Goal: Information Seeking & Learning: Learn about a topic

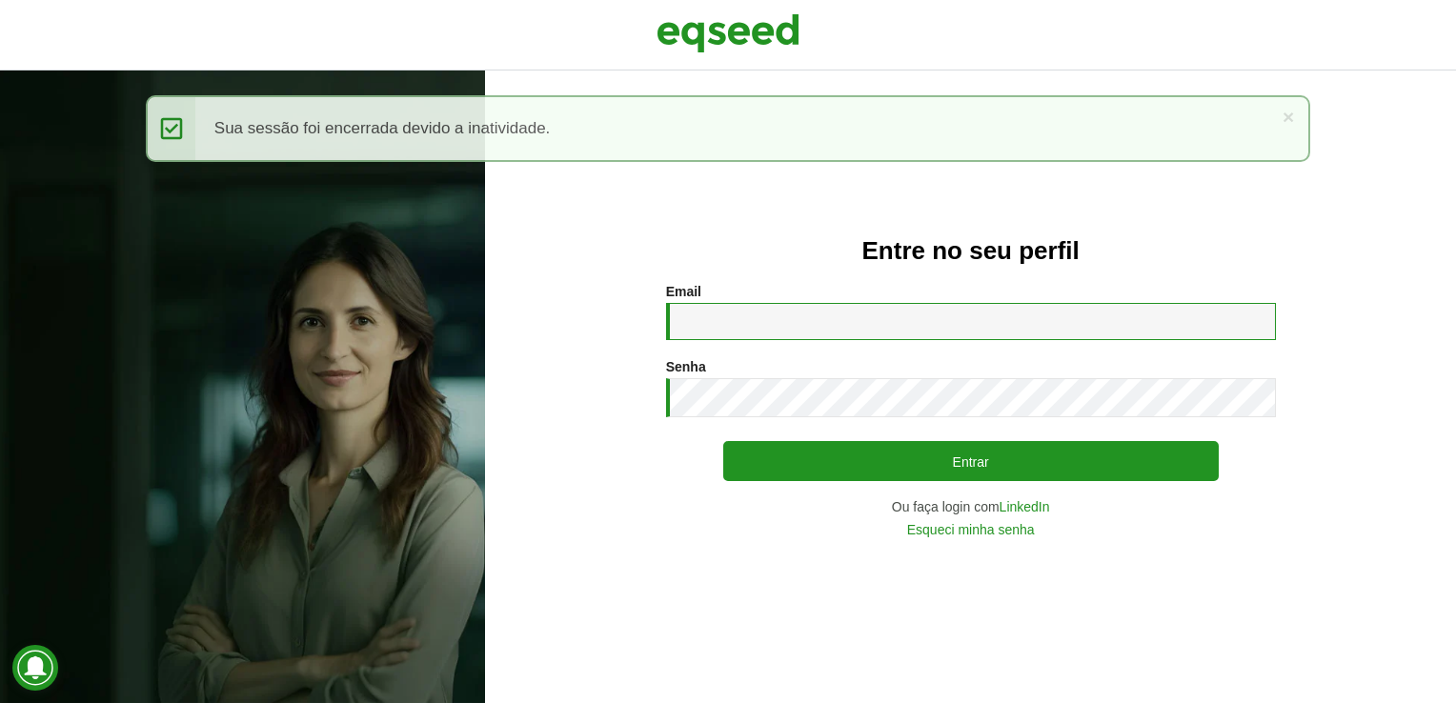
click at [695, 318] on input "Email *" at bounding box center [971, 321] width 610 height 37
type input "**********"
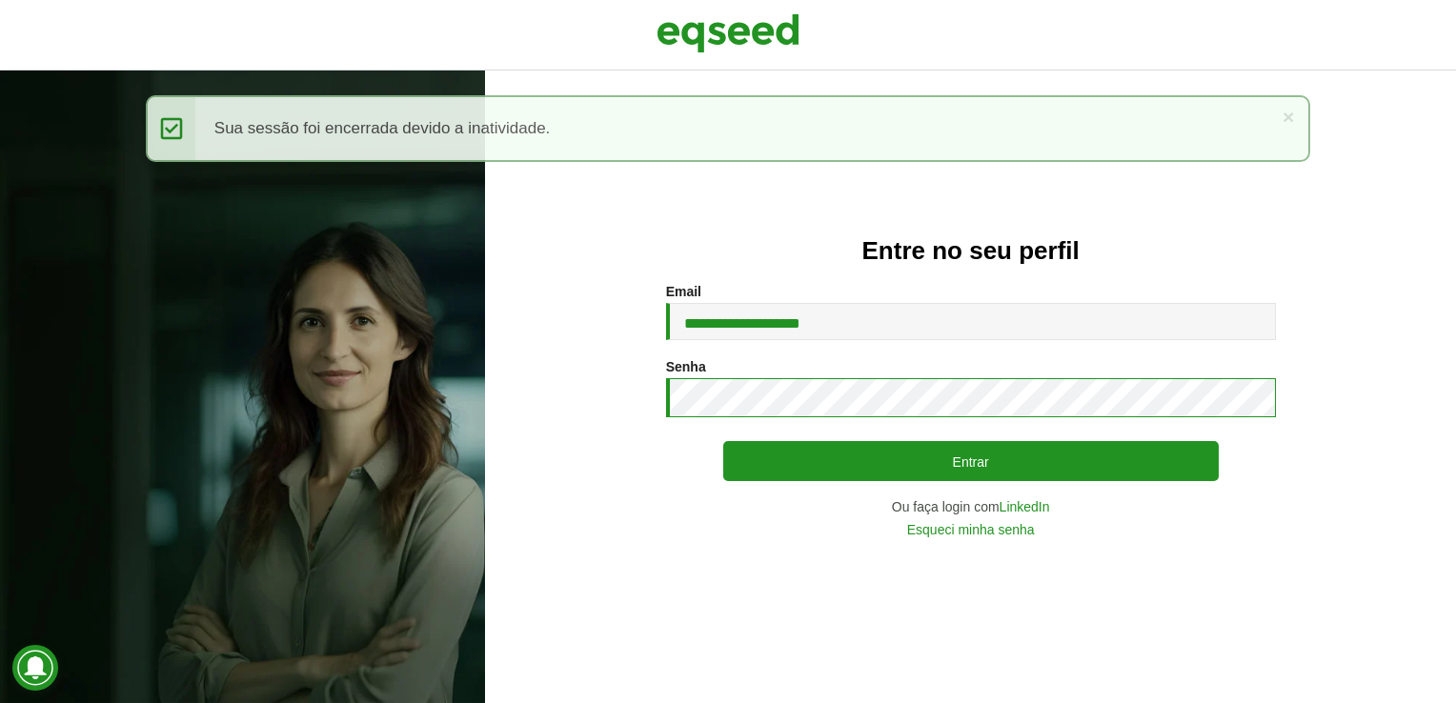
click at [723, 441] on button "Entrar" at bounding box center [971, 461] width 496 height 40
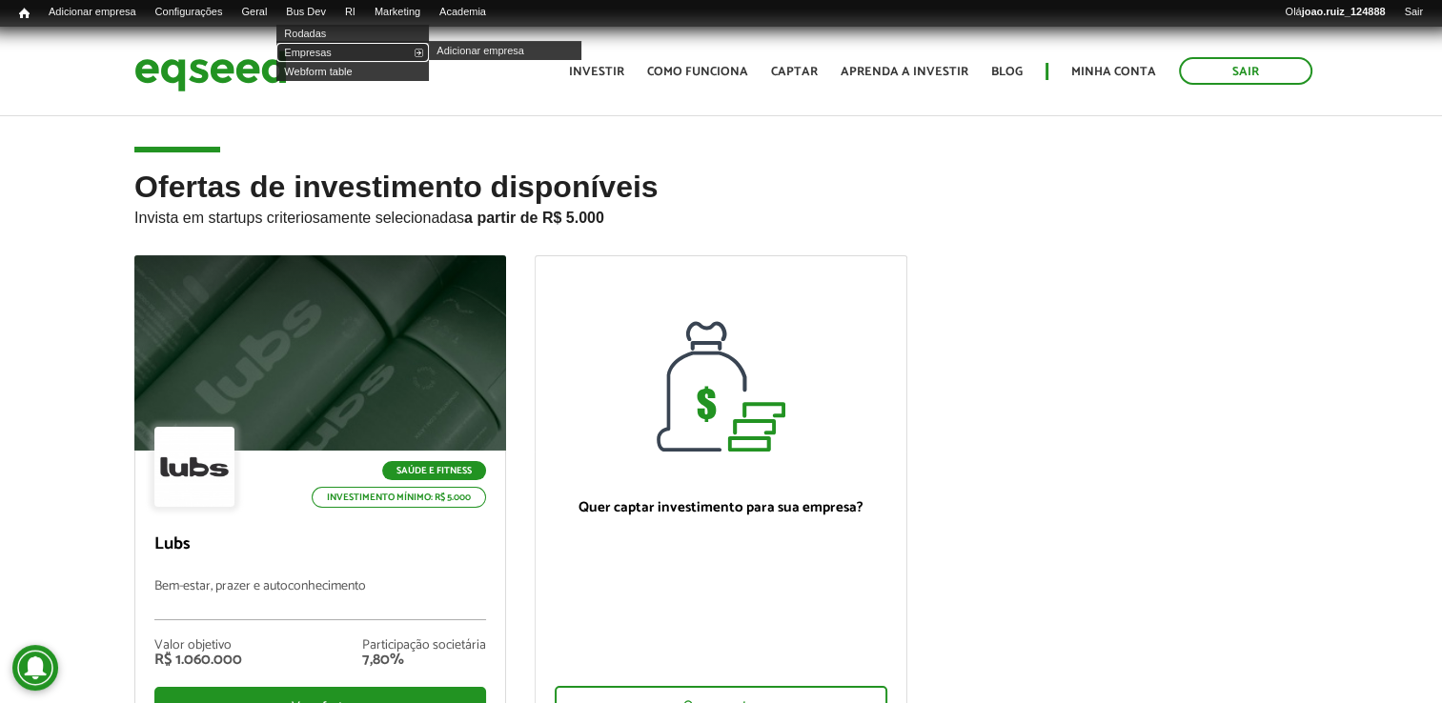
click at [347, 53] on link "Empresas" at bounding box center [352, 52] width 152 height 19
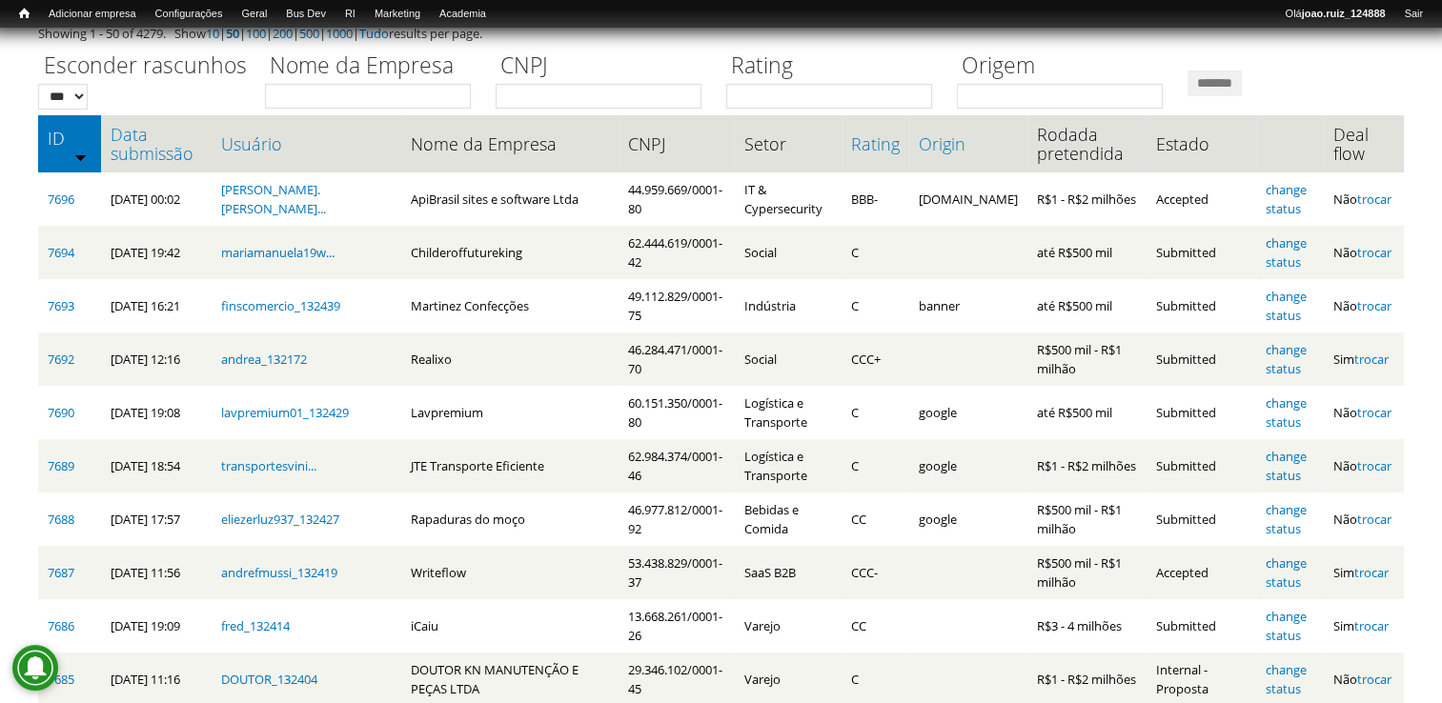
scroll to position [191, 0]
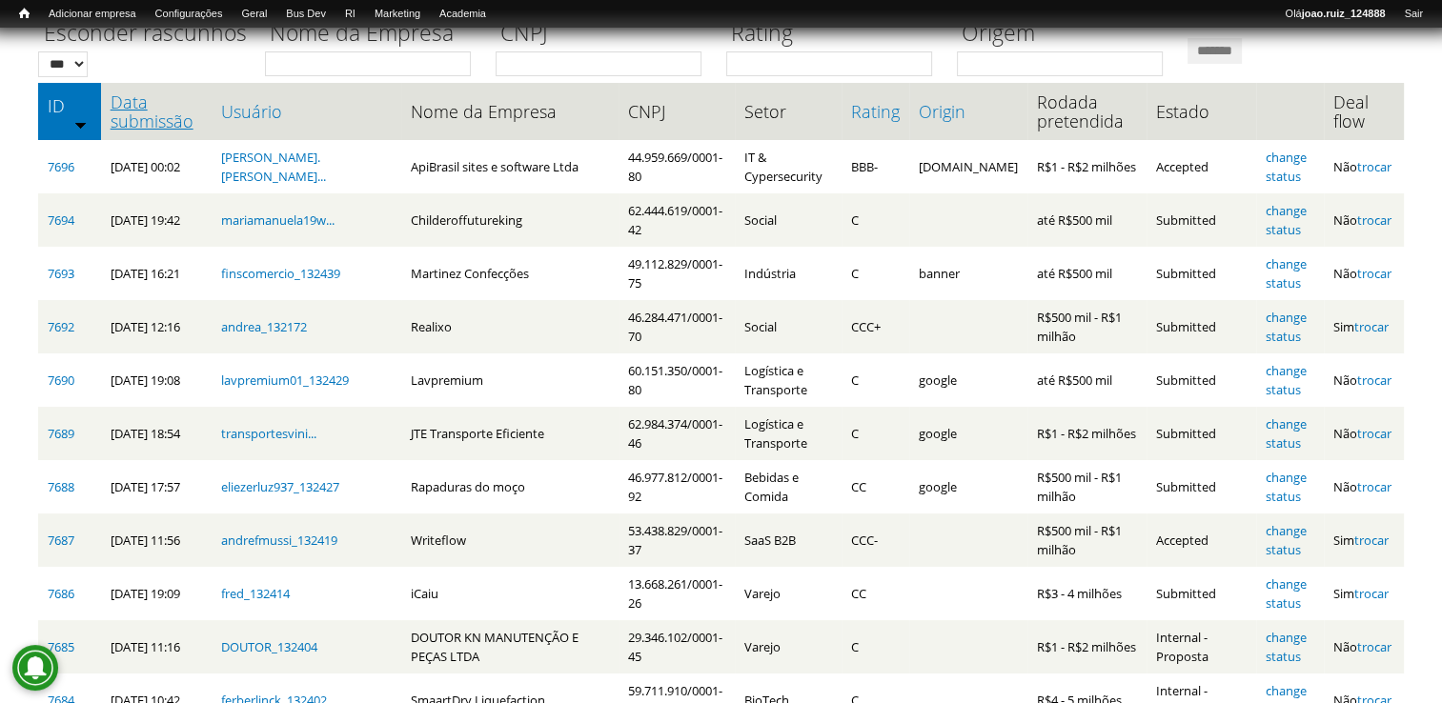
click at [133, 100] on link "Data submissão" at bounding box center [156, 111] width 91 height 38
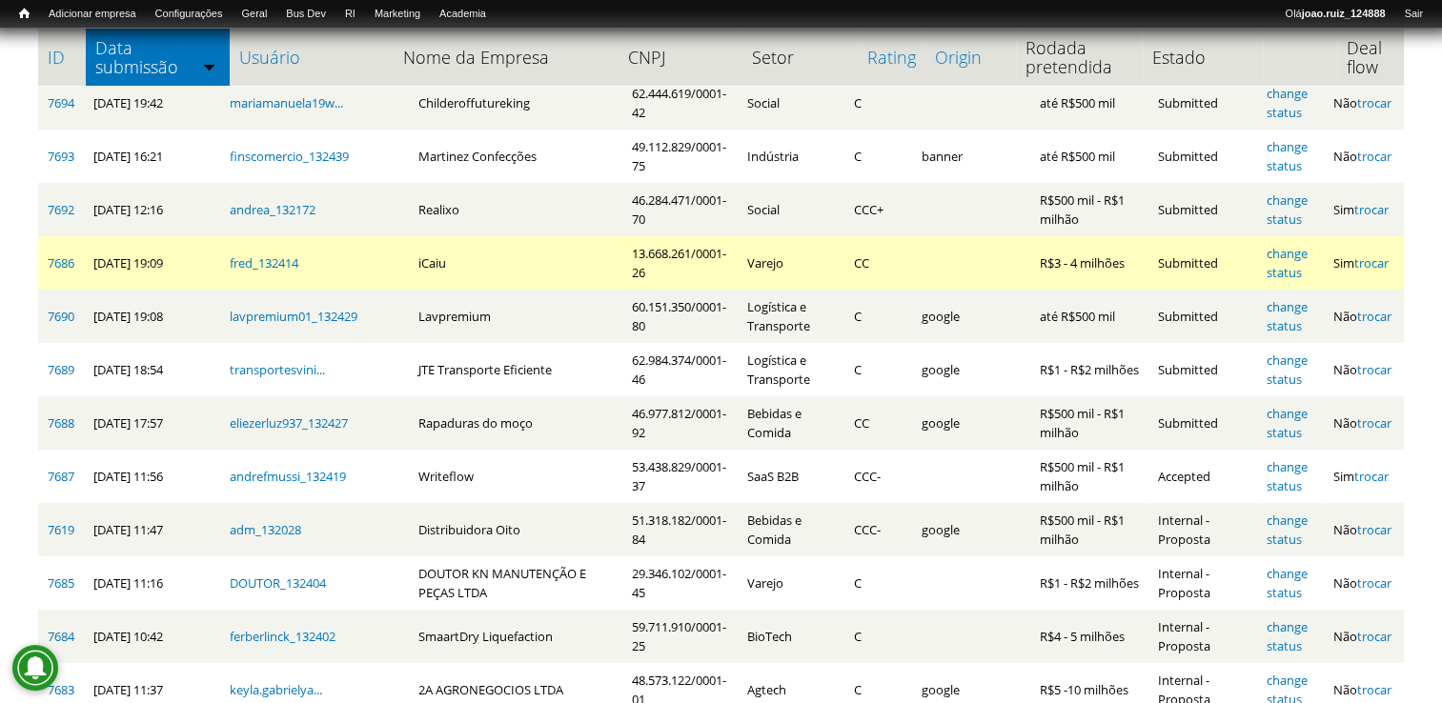
scroll to position [363, 0]
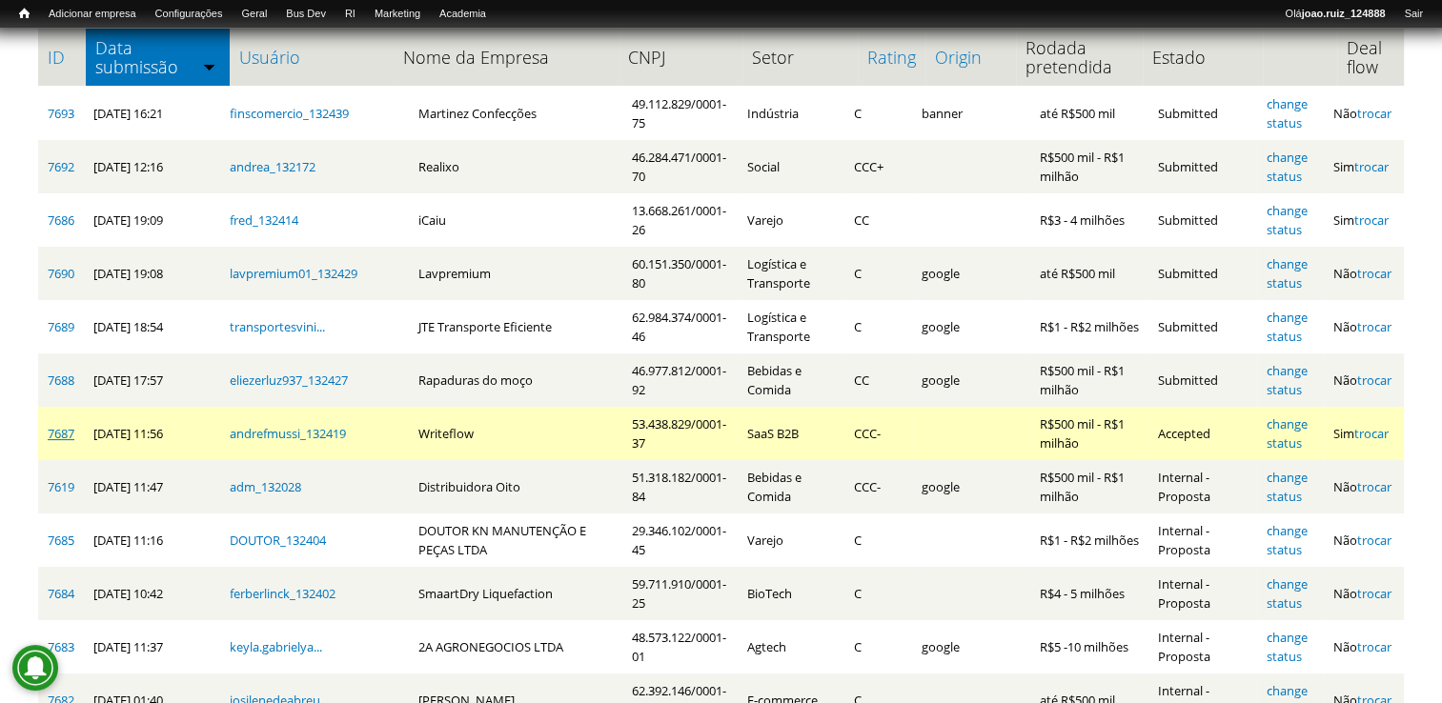
click at [50, 425] on link "7687" at bounding box center [61, 433] width 27 height 17
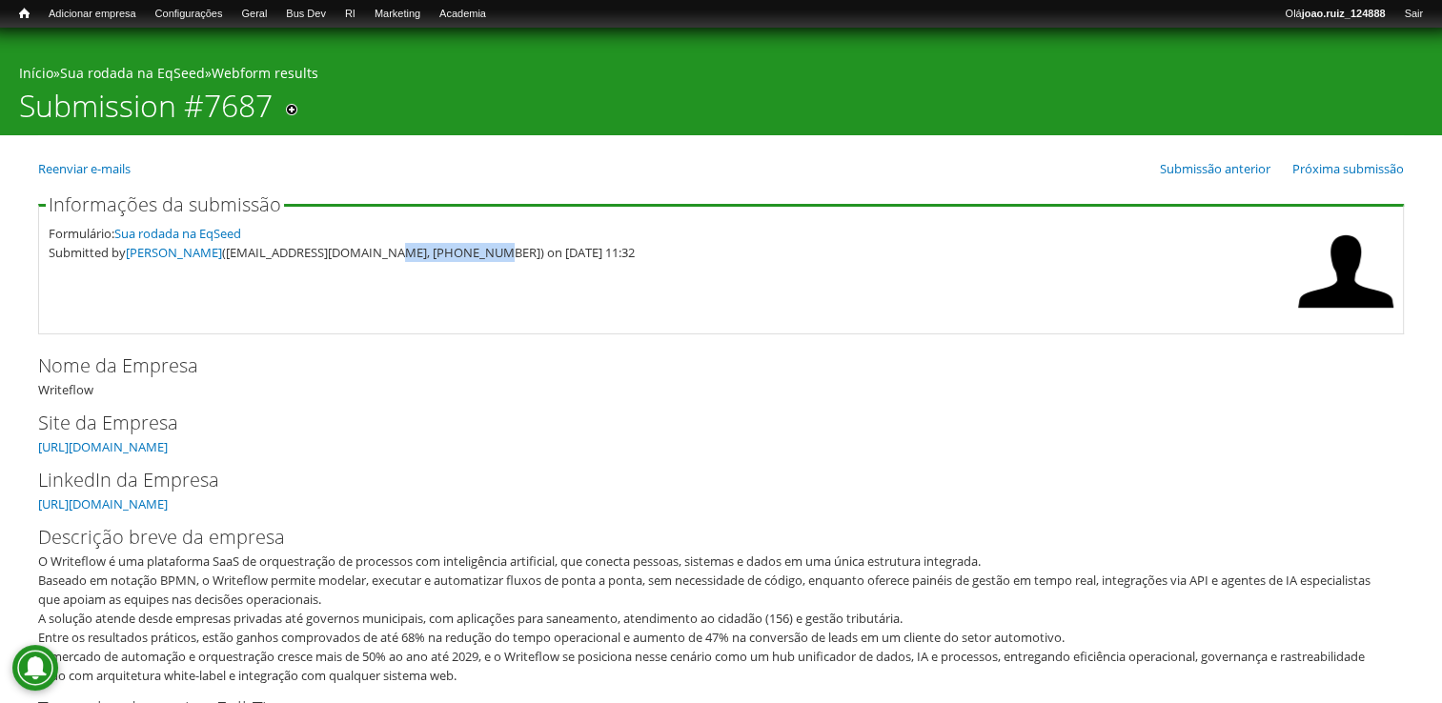
drag, startPoint x: 398, startPoint y: 250, endPoint x: 487, endPoint y: 282, distance: 94.4
click at [487, 282] on fieldset "Informações da submissão Formulário: Sua rodada na EqSeed Submitted by André Fe…" at bounding box center [721, 264] width 1366 height 139
copy div "12) 9 8182-4886"
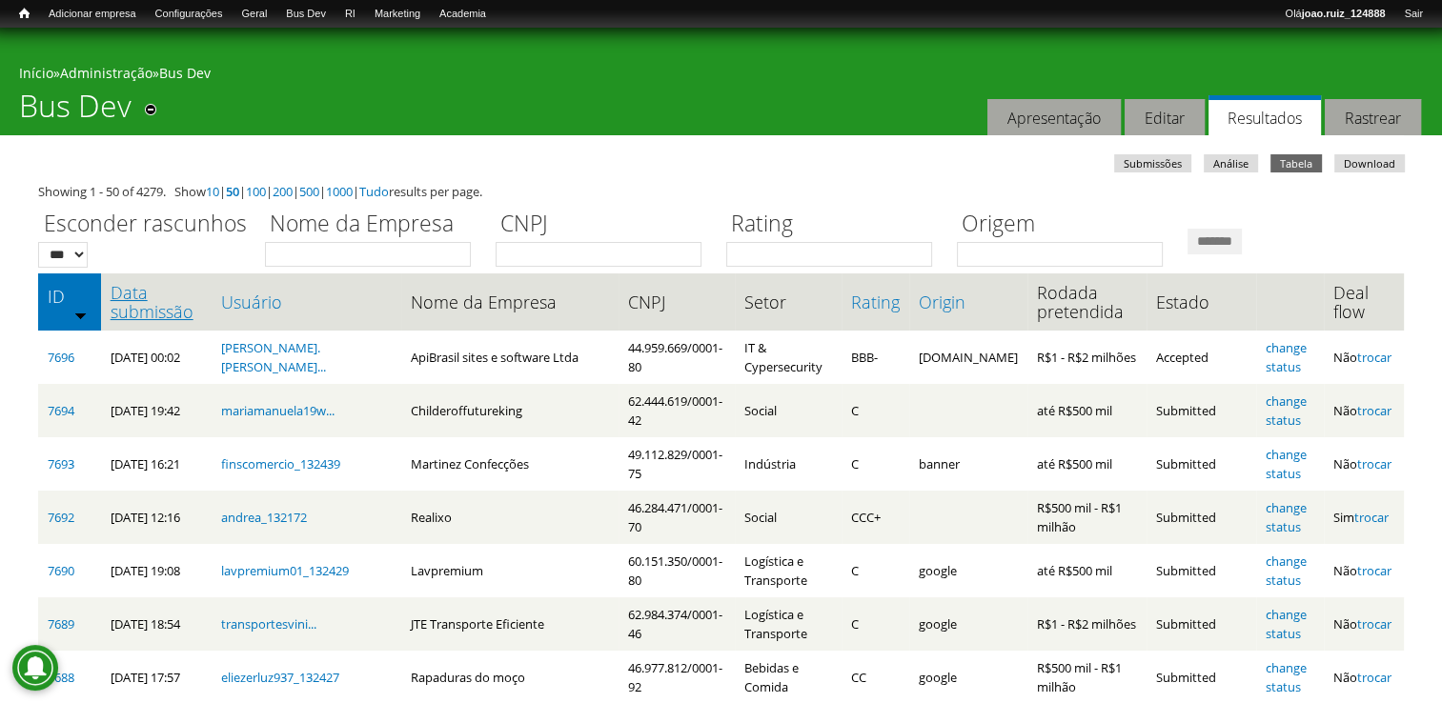
click at [147, 292] on link "Data submissão" at bounding box center [156, 302] width 91 height 38
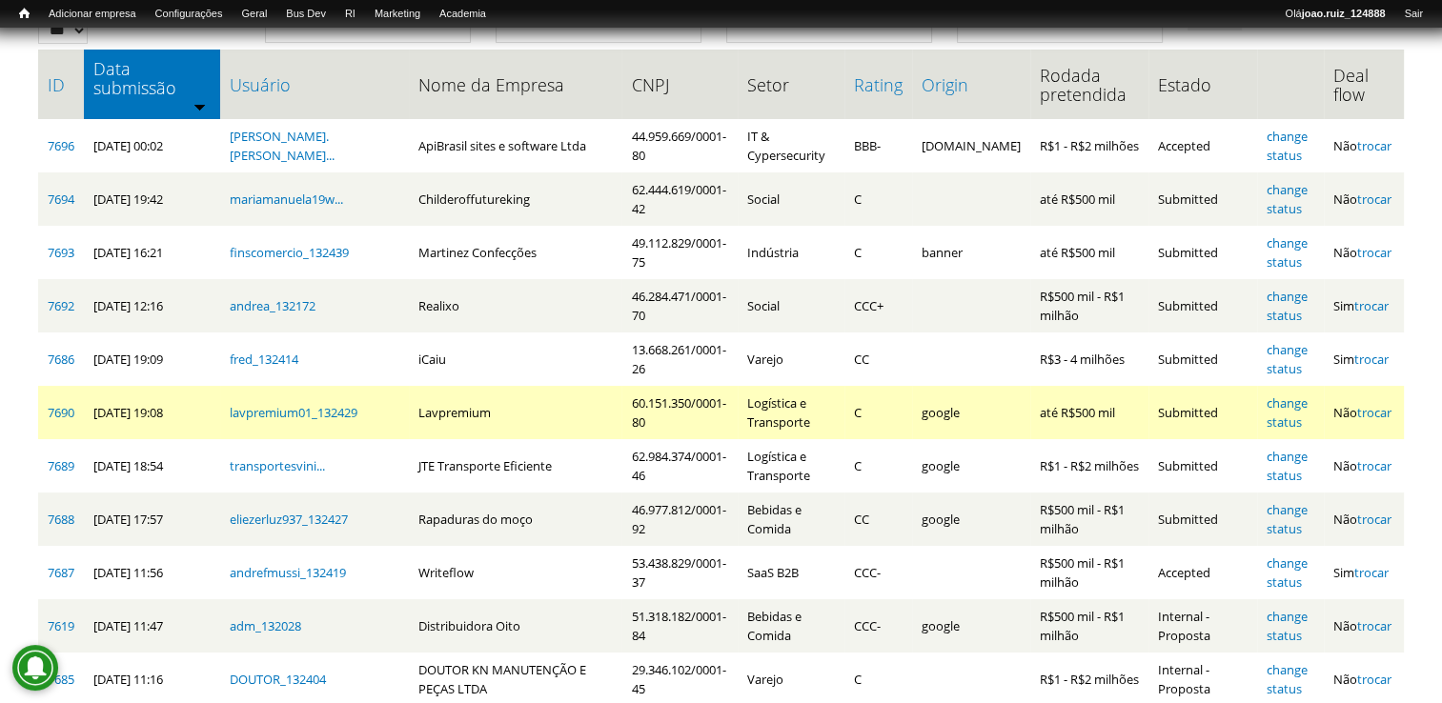
scroll to position [191, 0]
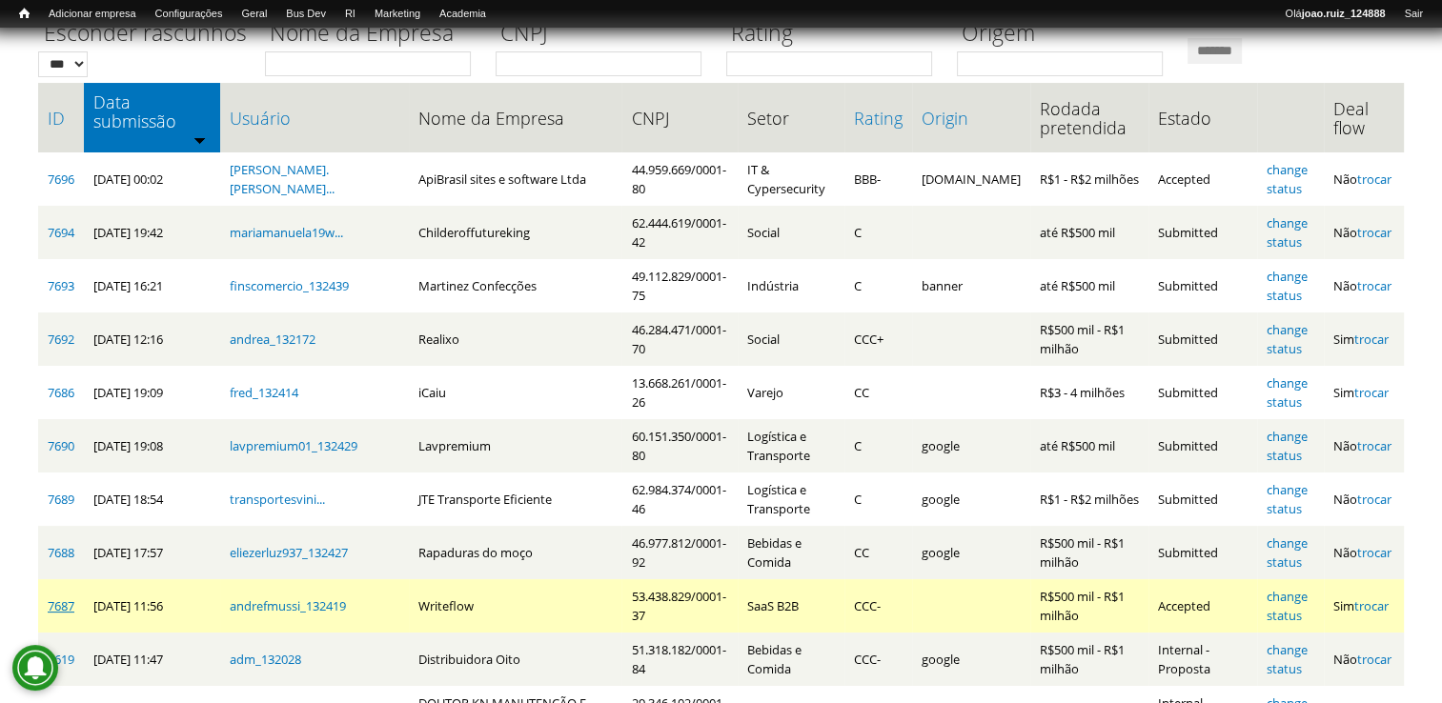
click at [69, 598] on link "7687" at bounding box center [61, 606] width 27 height 17
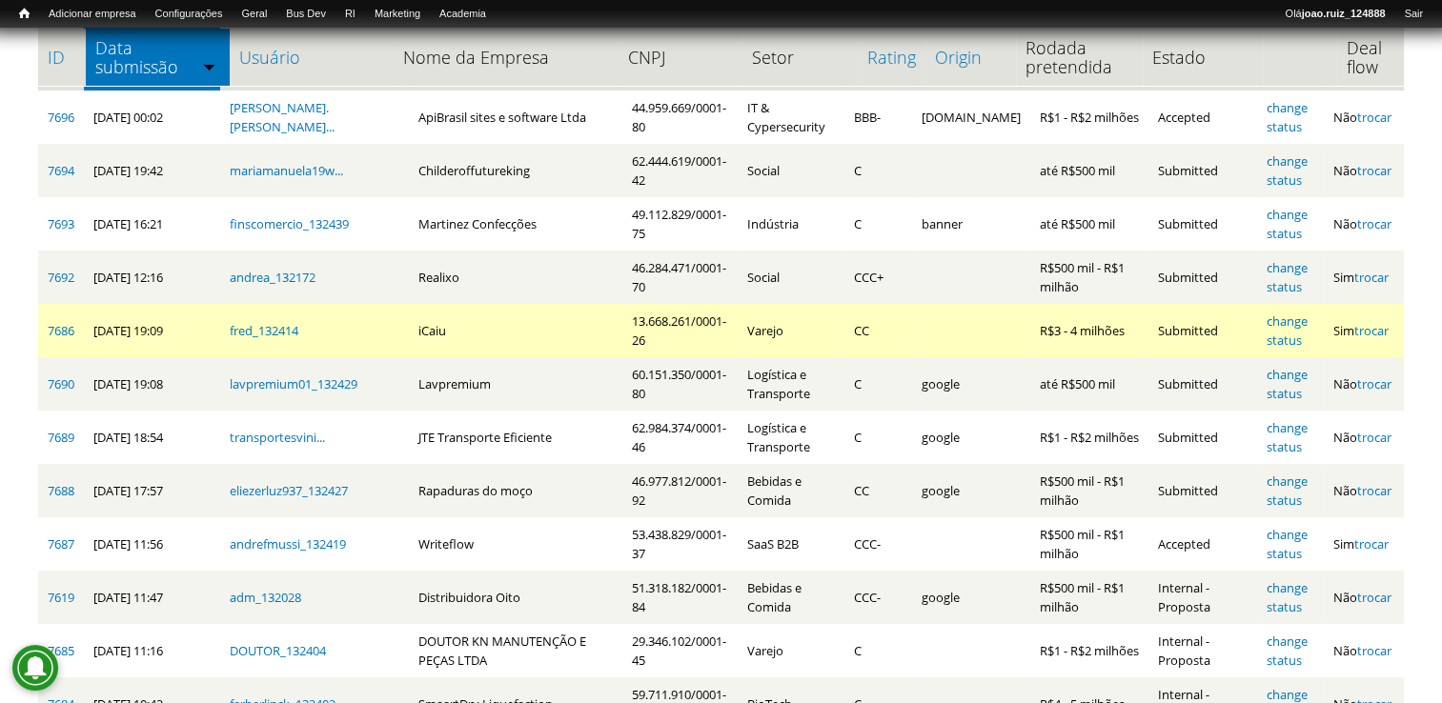
scroll to position [286, 0]
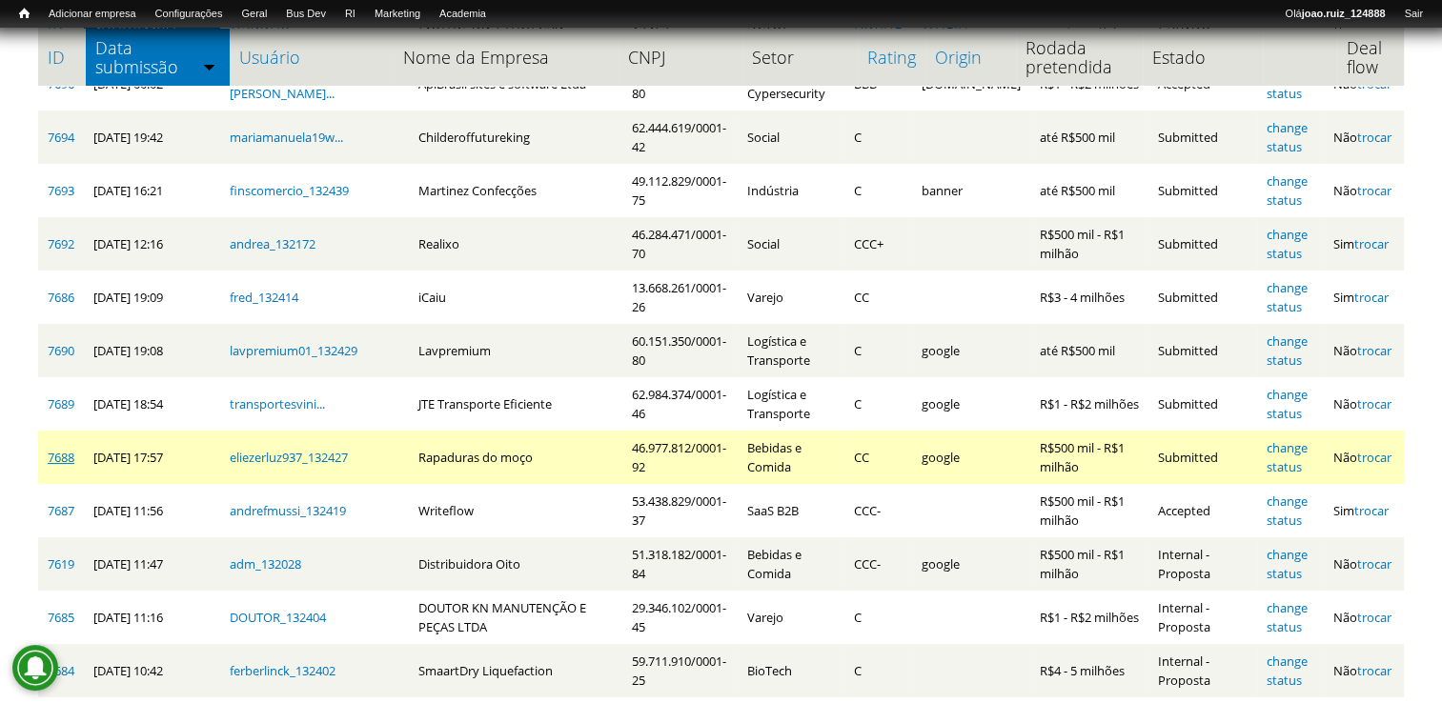
click at [64, 449] on link "7688" at bounding box center [61, 457] width 27 height 17
click at [1296, 439] on link "change status" at bounding box center [1287, 457] width 41 height 36
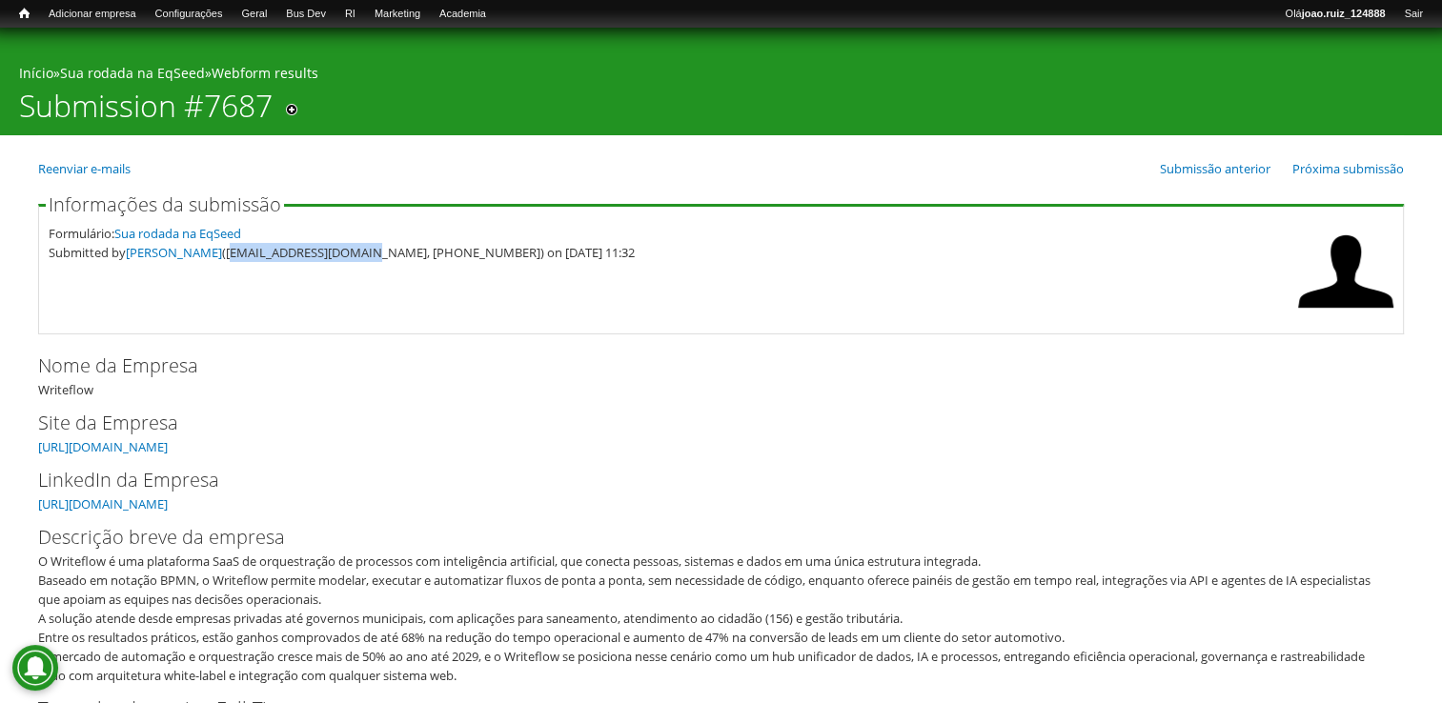
drag, startPoint x: 247, startPoint y: 254, endPoint x: 389, endPoint y: 251, distance: 142.1
click at [389, 251] on div "Submitted by André Felipe Mussi (andrefmussi@gmail.com, (12) 9 8182-4886) on 10…" at bounding box center [669, 252] width 1240 height 19
copy div "andrefmussi@gmail.com"
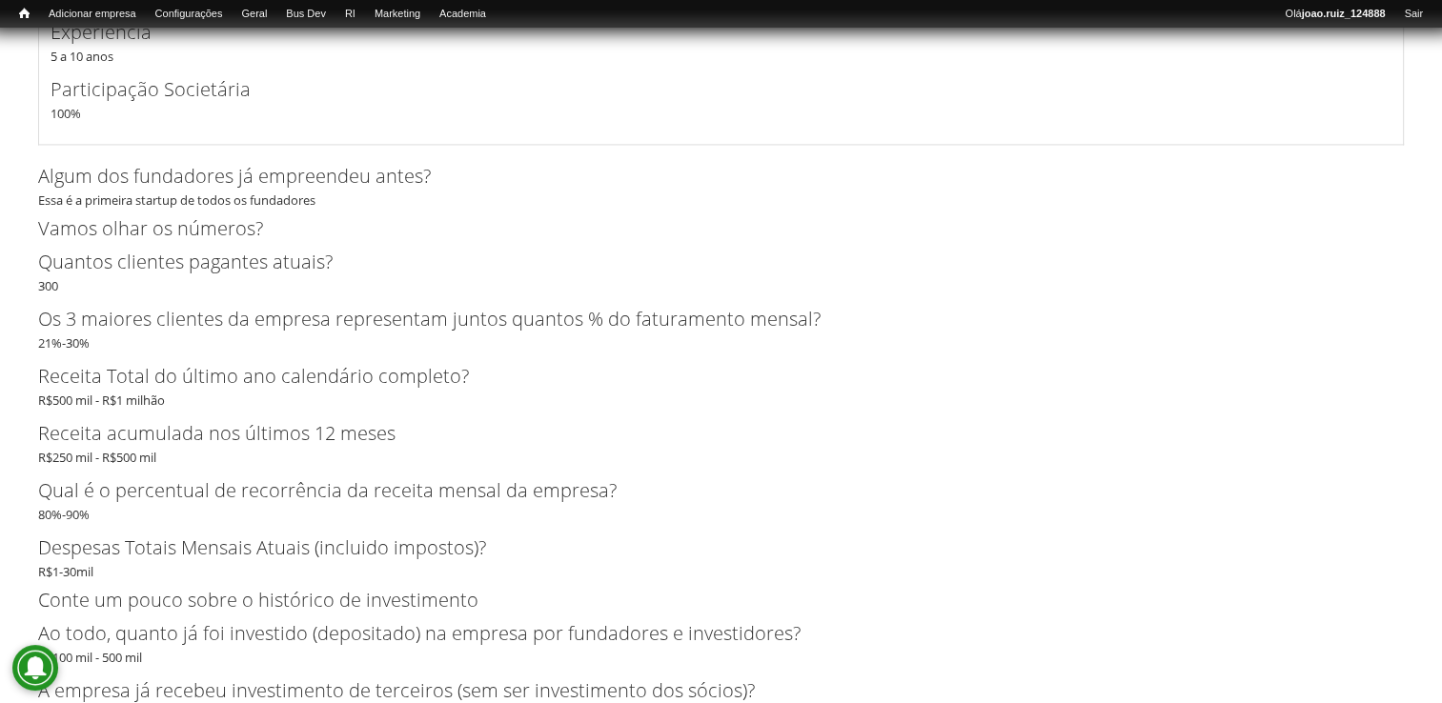
scroll to position [3241, 0]
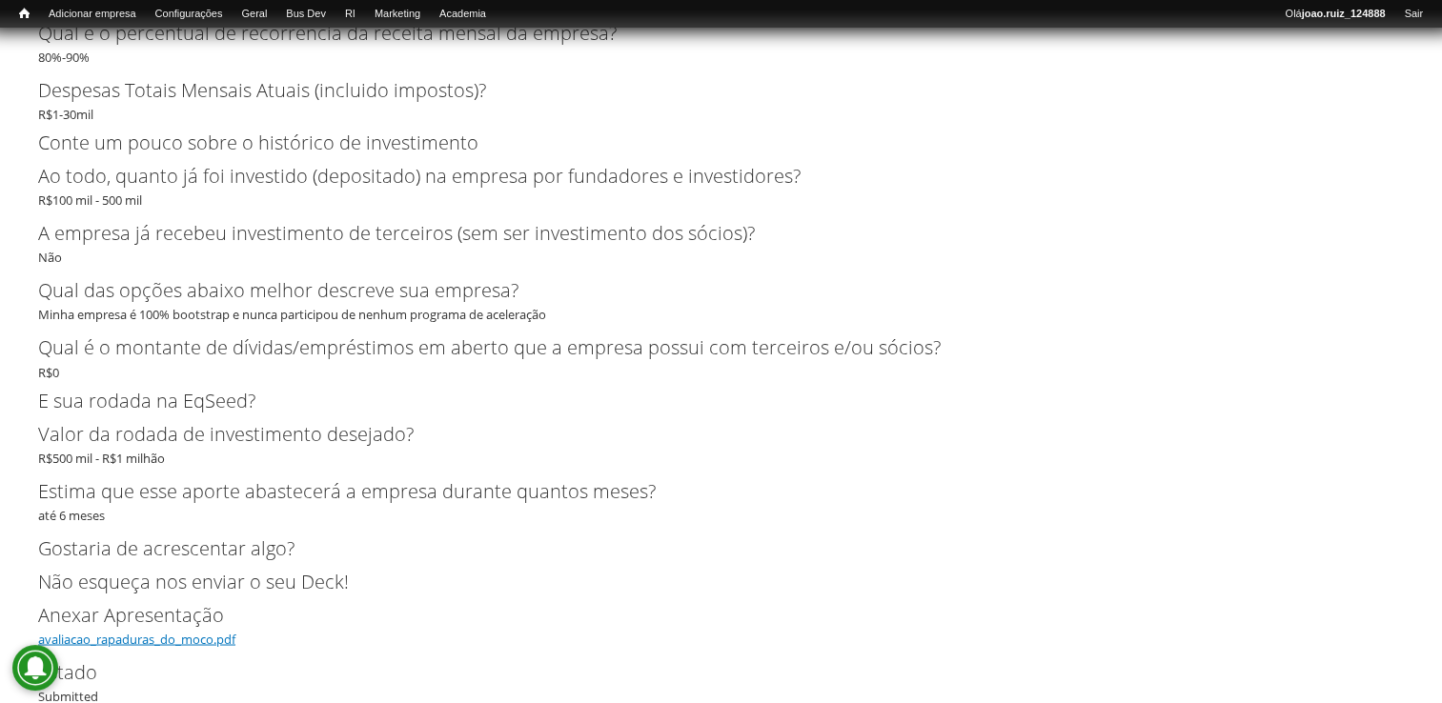
click at [117, 639] on link "avaliacao_rapaduras_do_moco.pdf" at bounding box center [136, 638] width 197 height 17
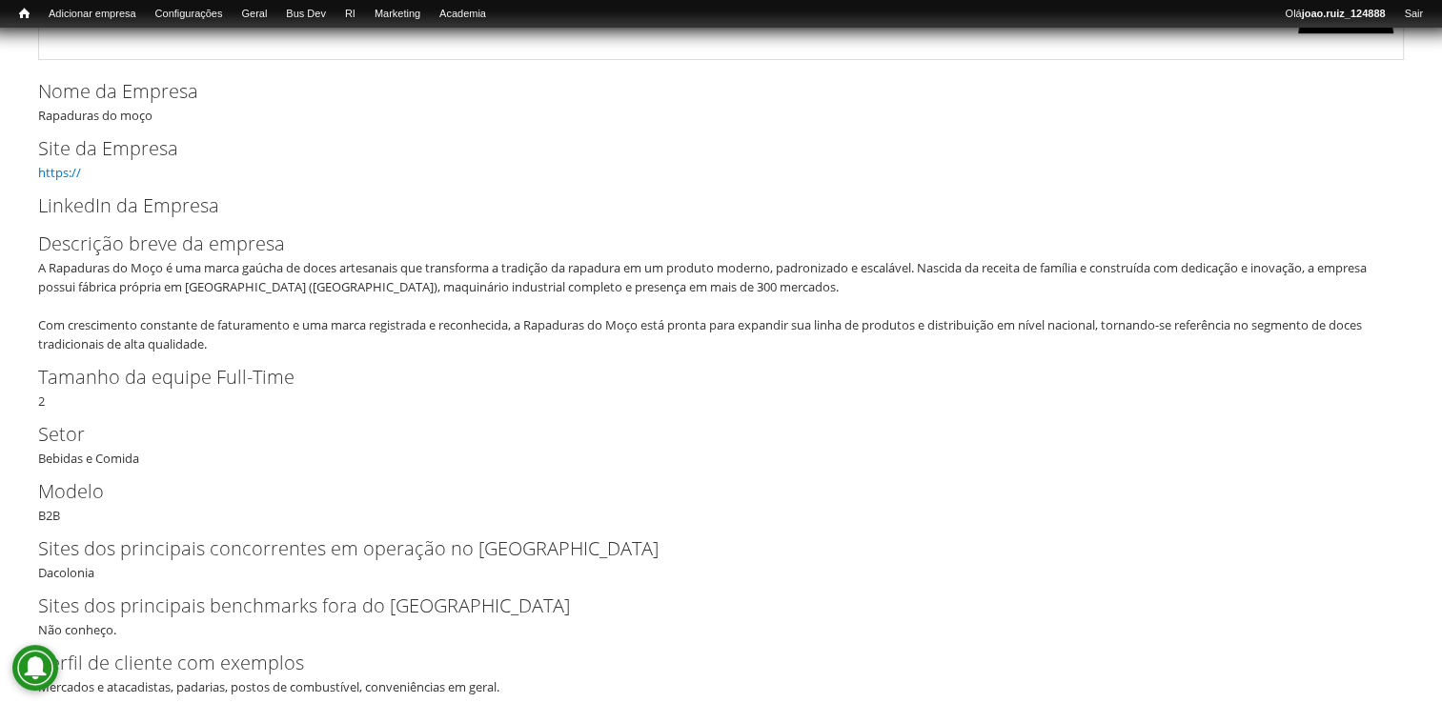
scroll to position [95, 0]
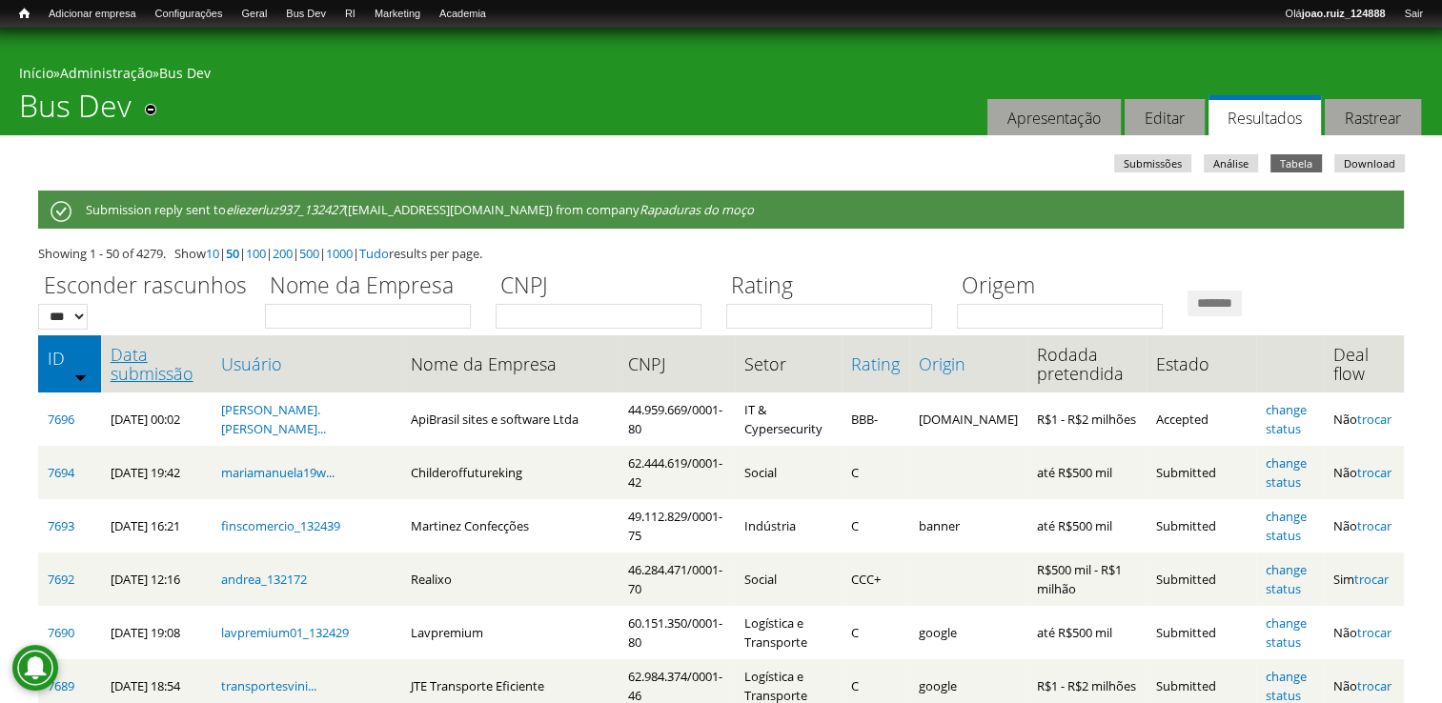
click at [152, 356] on link "Data submissão" at bounding box center [156, 364] width 91 height 38
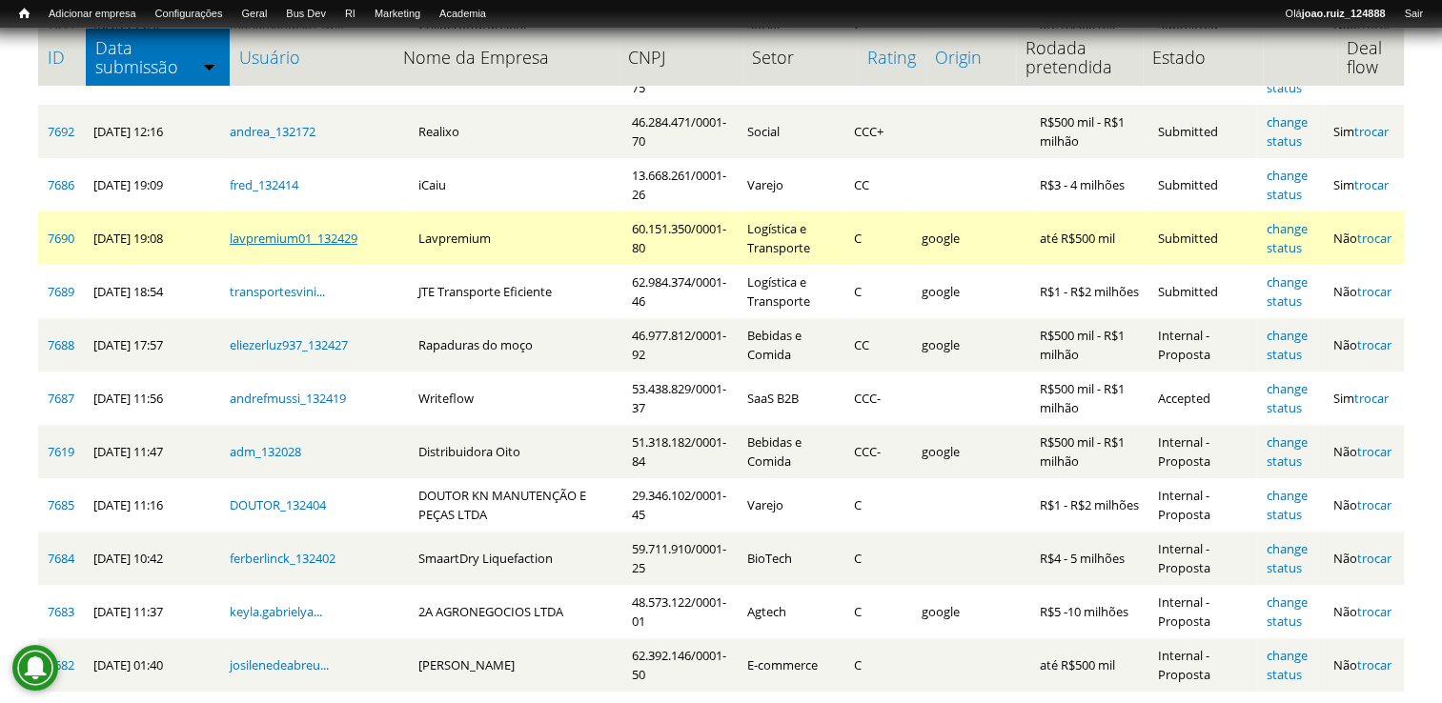
scroll to position [286, 0]
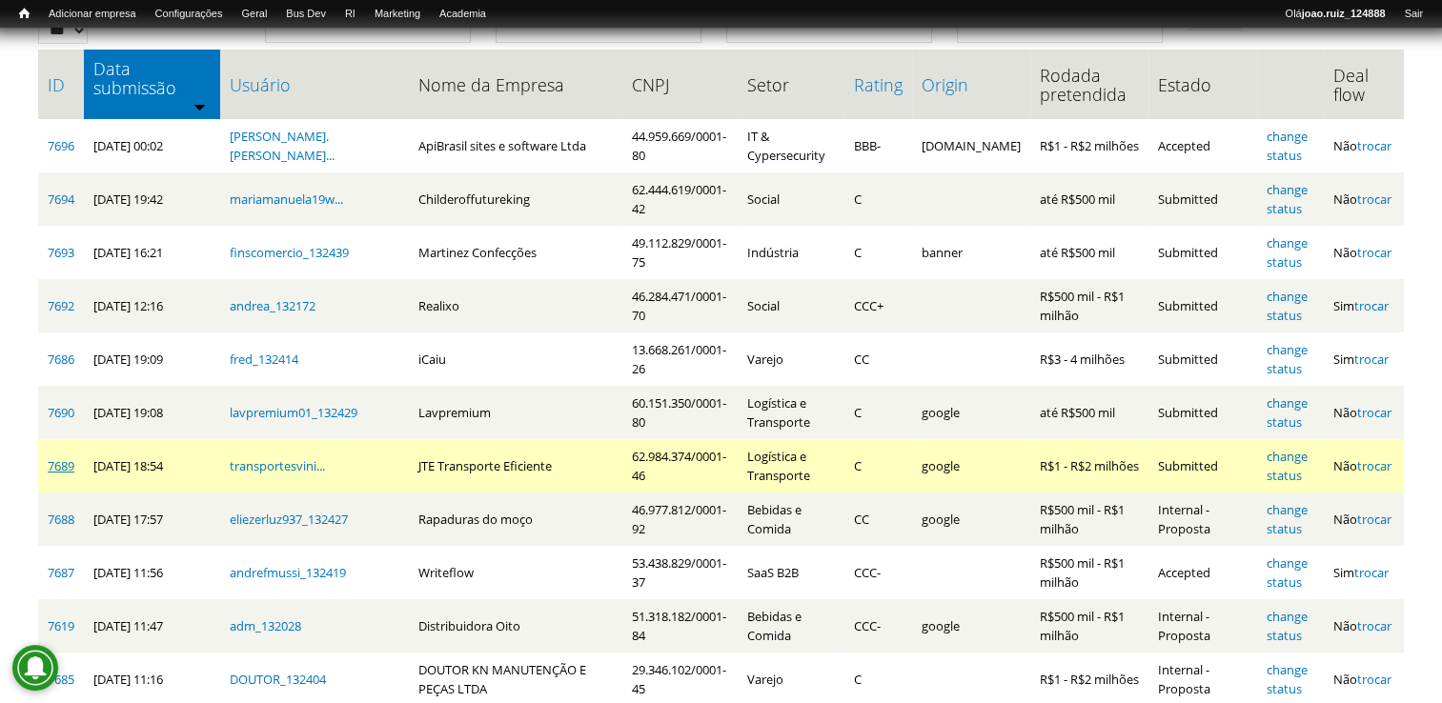
click at [65, 457] on link "7689" at bounding box center [61, 465] width 27 height 17
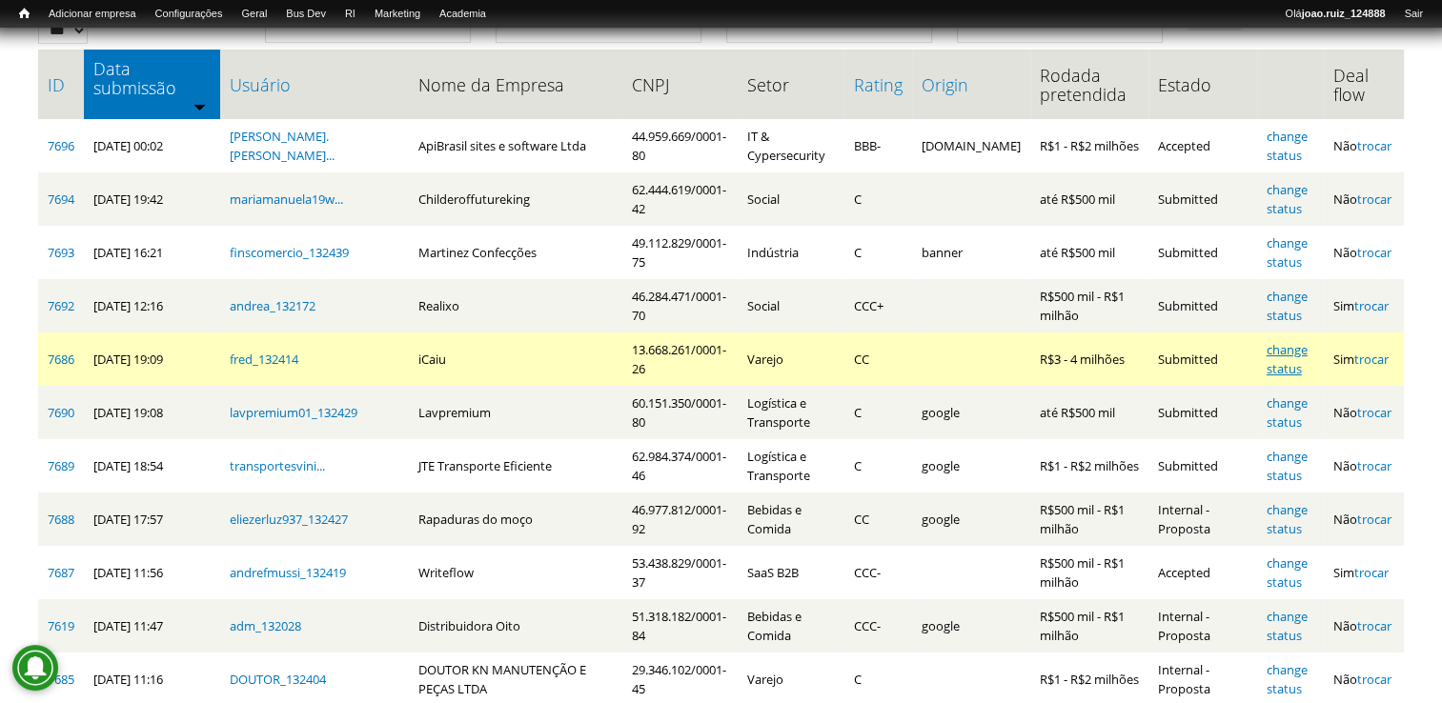
click at [1290, 341] on link "change status" at bounding box center [1287, 359] width 41 height 36
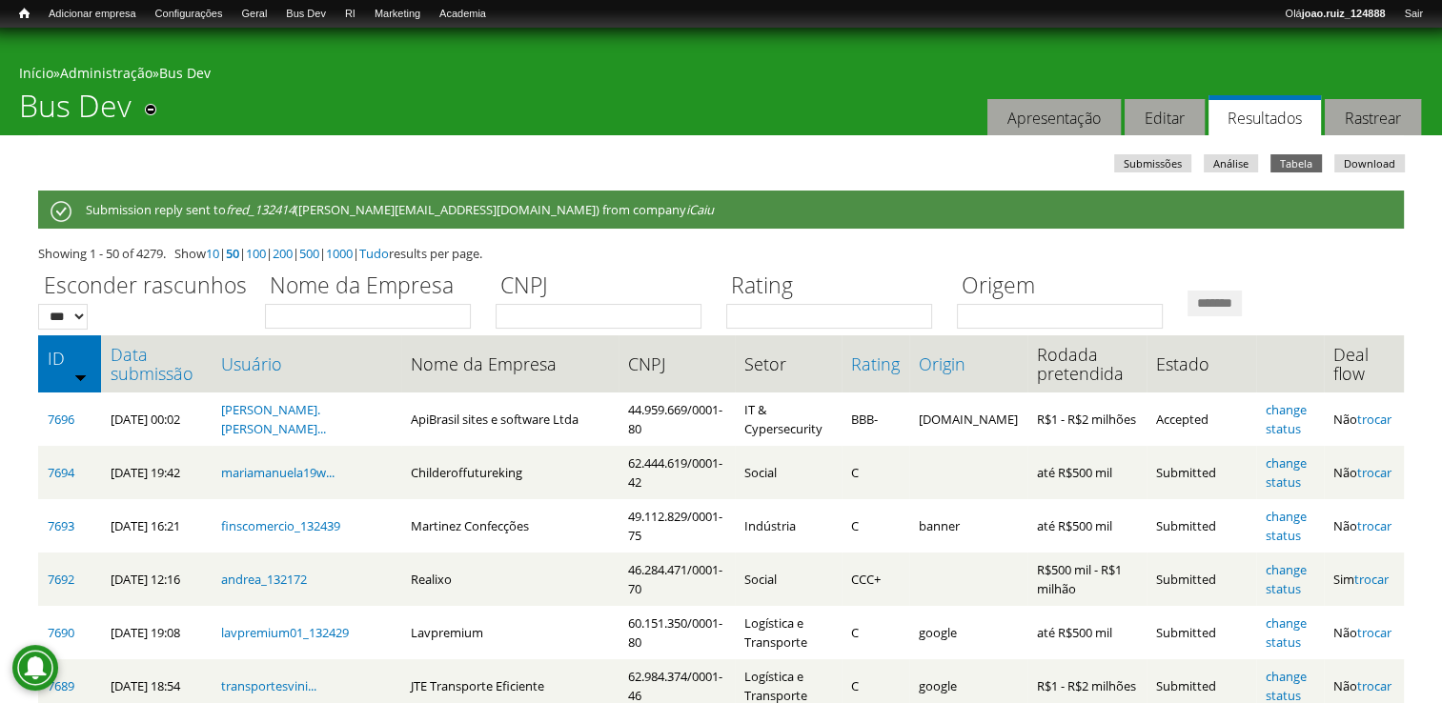
click at [168, 388] on th "Data submissão" at bounding box center [156, 363] width 111 height 57
click at [168, 387] on th "Data submissão" at bounding box center [156, 363] width 111 height 57
drag, startPoint x: 168, startPoint y: 387, endPoint x: 170, endPoint y: 377, distance: 9.7
click at [170, 377] on link "Data submissão" at bounding box center [156, 364] width 91 height 38
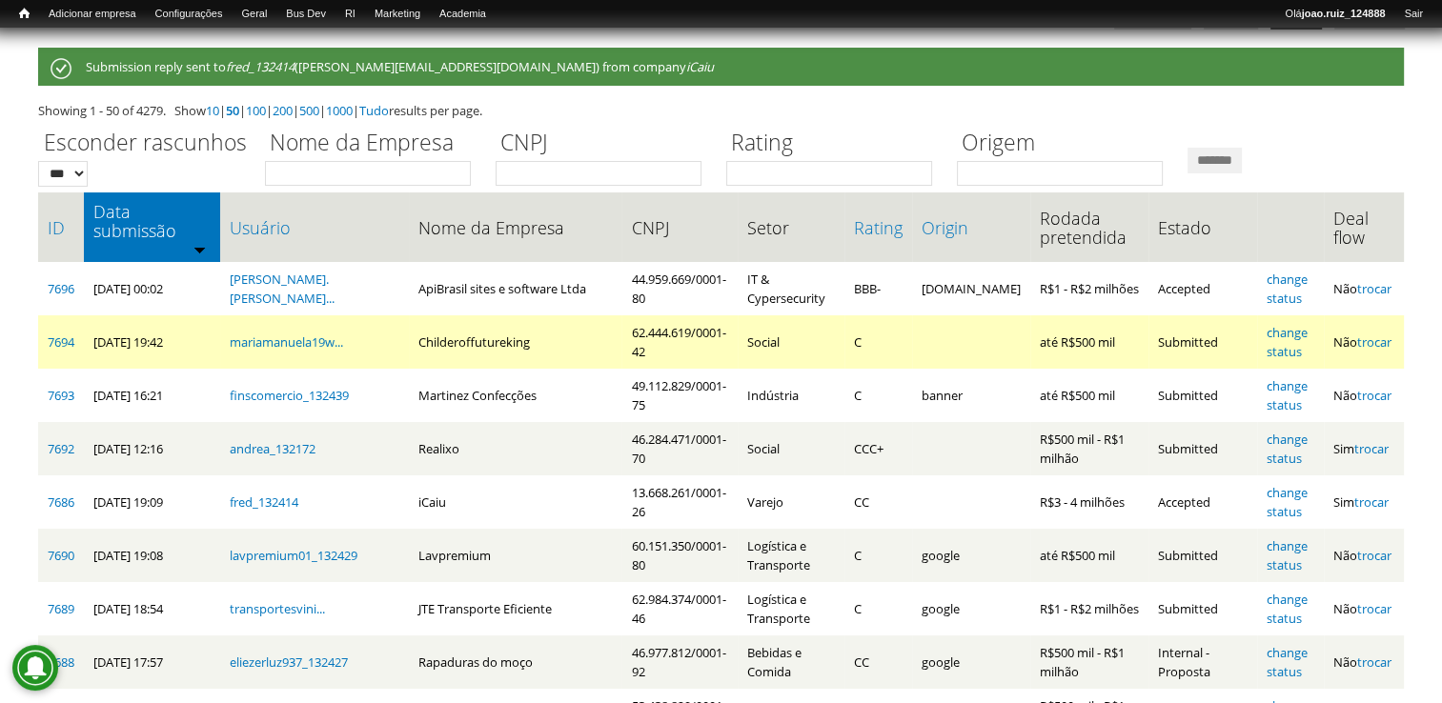
scroll to position [286, 0]
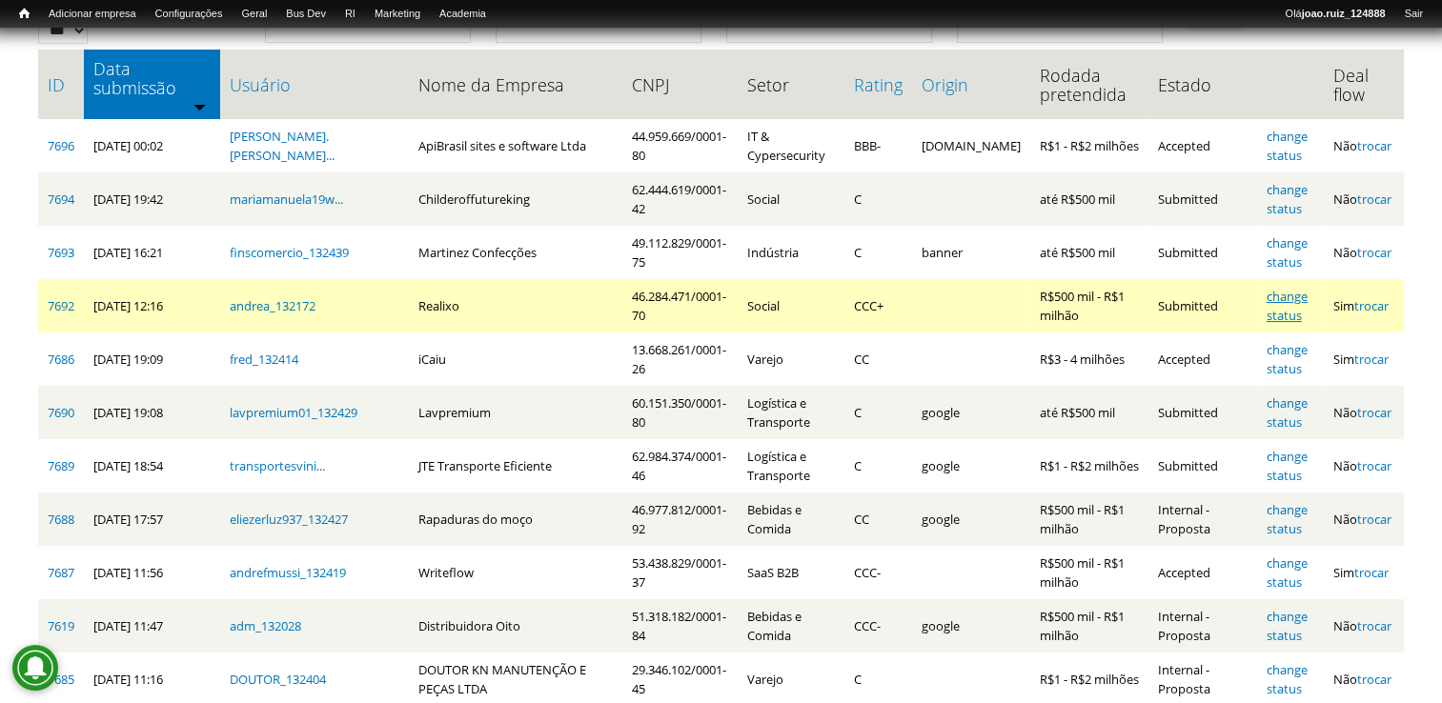
click at [1278, 288] on link "change status" at bounding box center [1287, 306] width 41 height 36
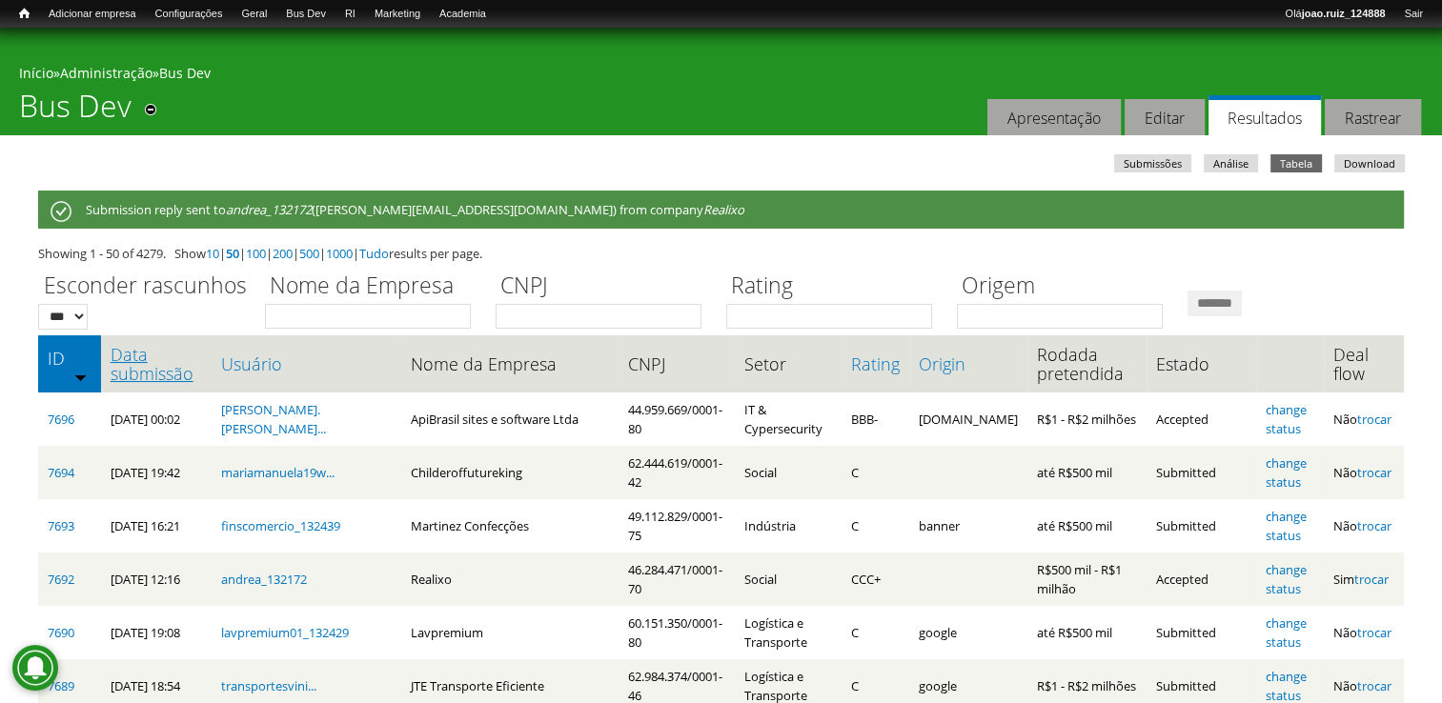
click at [161, 372] on link "Data submissão" at bounding box center [156, 364] width 91 height 38
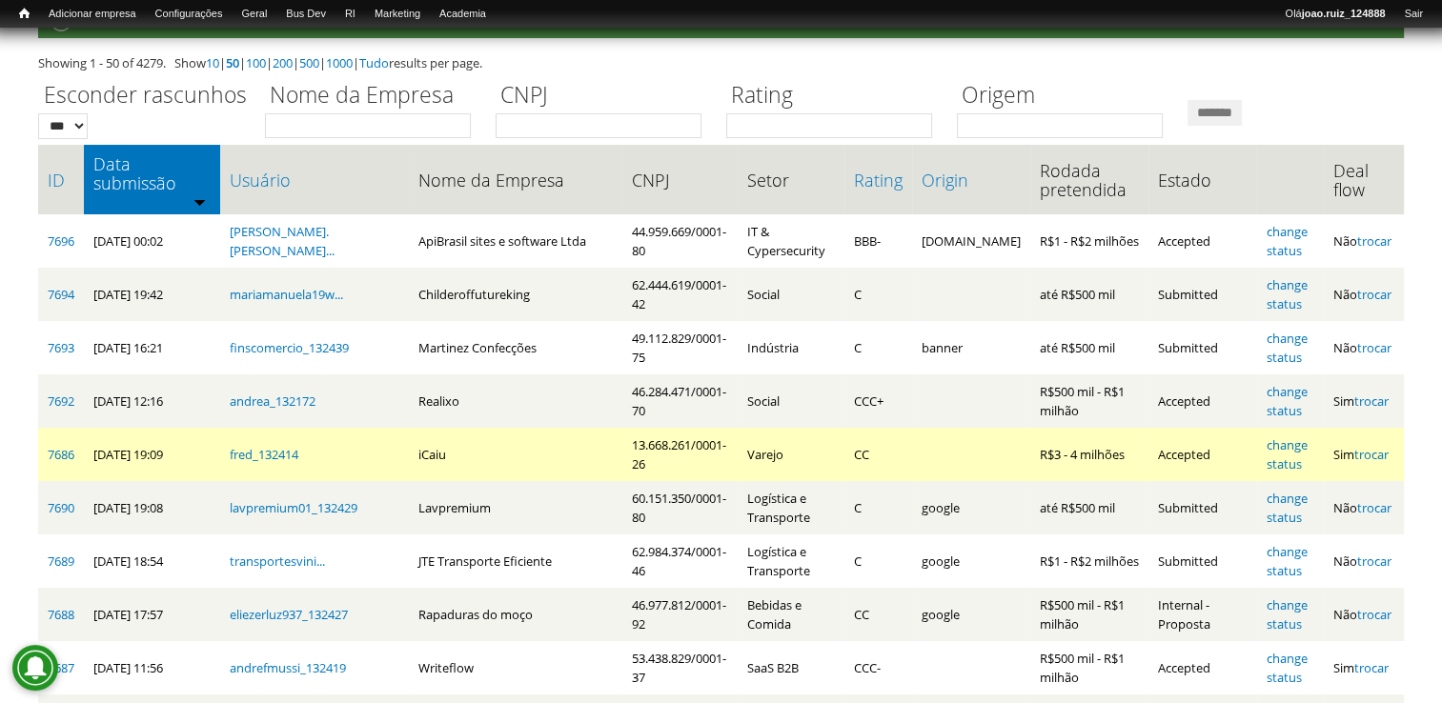
scroll to position [191, 0]
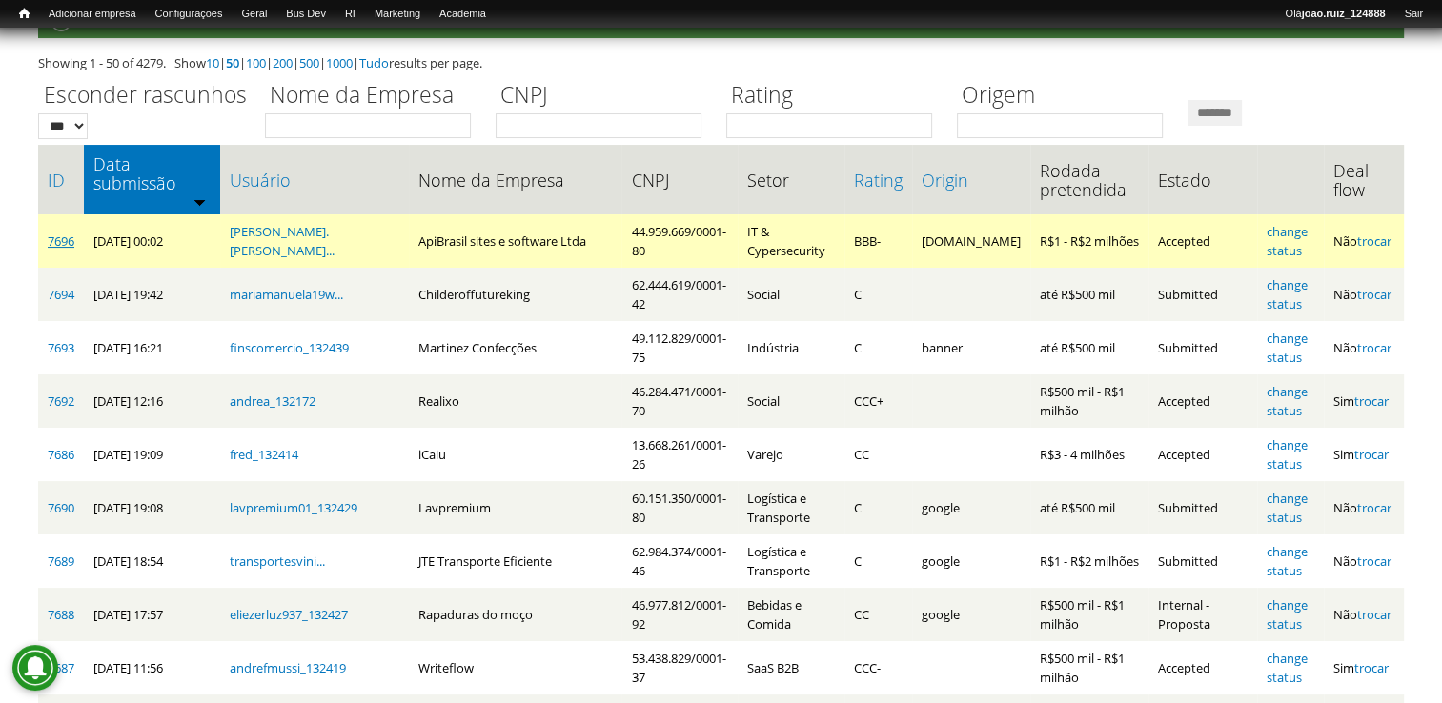
click at [56, 233] on link "7696" at bounding box center [61, 241] width 27 height 17
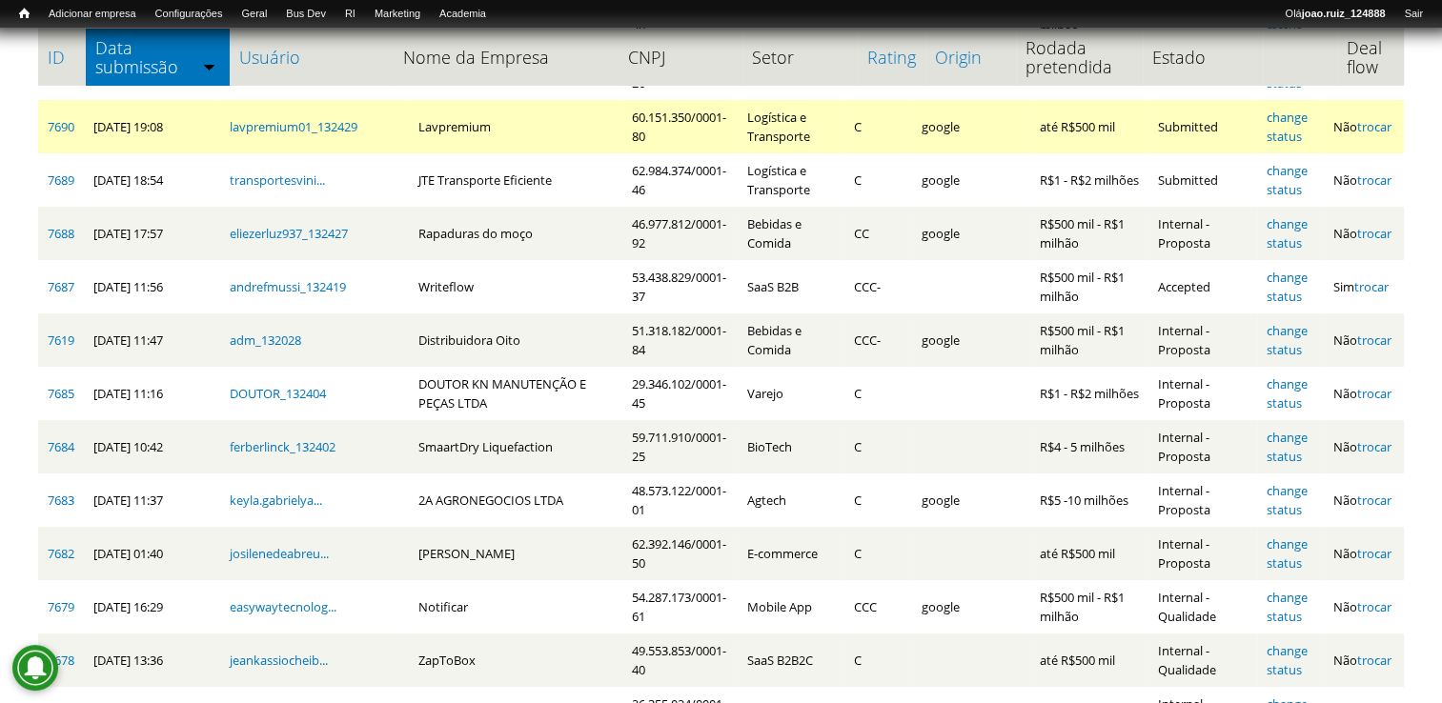
scroll to position [381, 0]
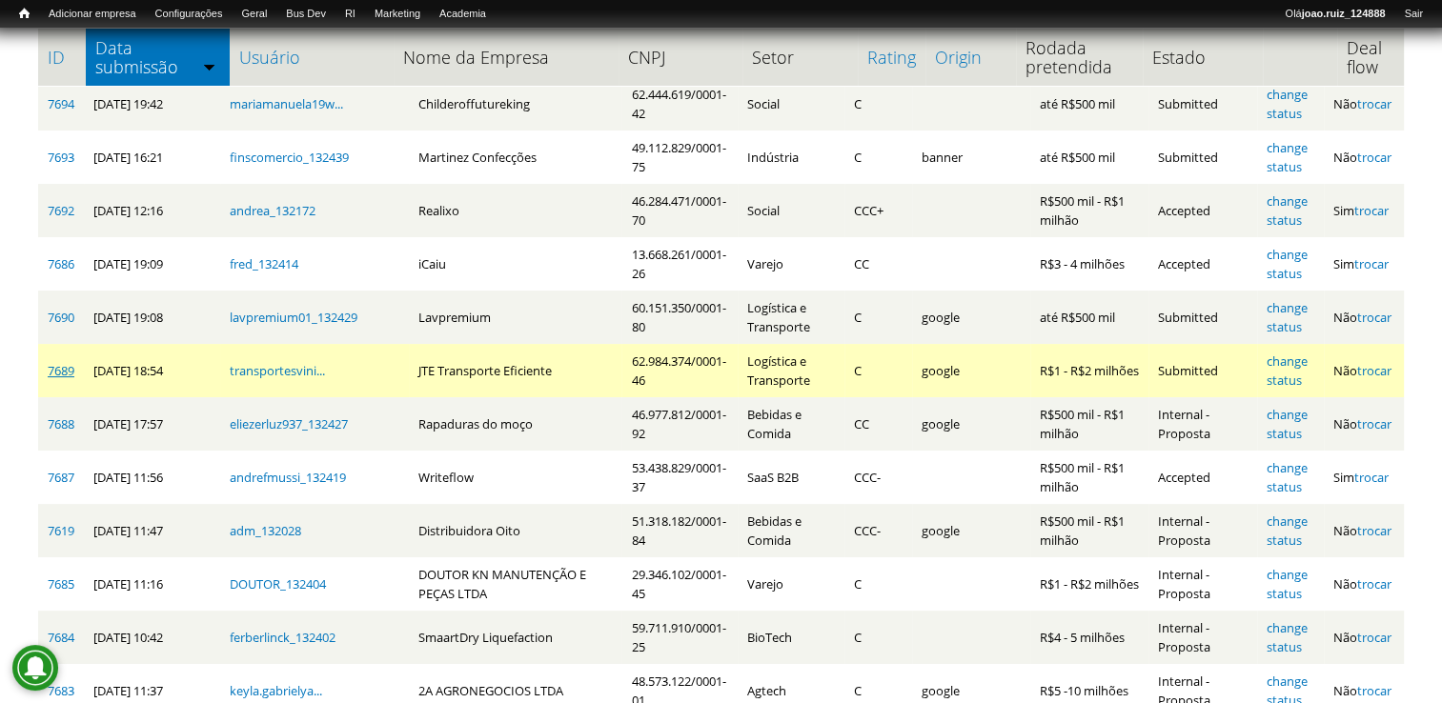
click at [52, 362] on link "7689" at bounding box center [61, 370] width 27 height 17
click at [1304, 353] on link "change status" at bounding box center [1287, 371] width 41 height 36
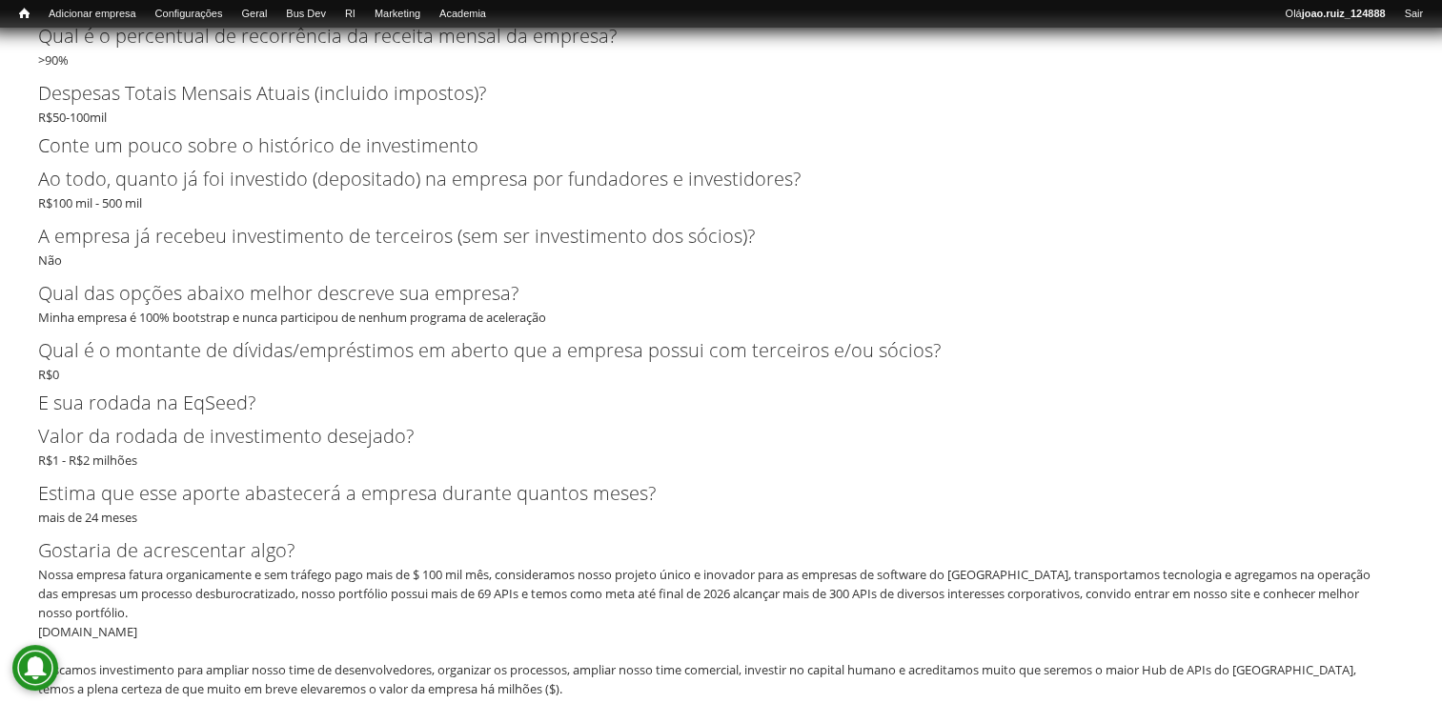
scroll to position [4245, 0]
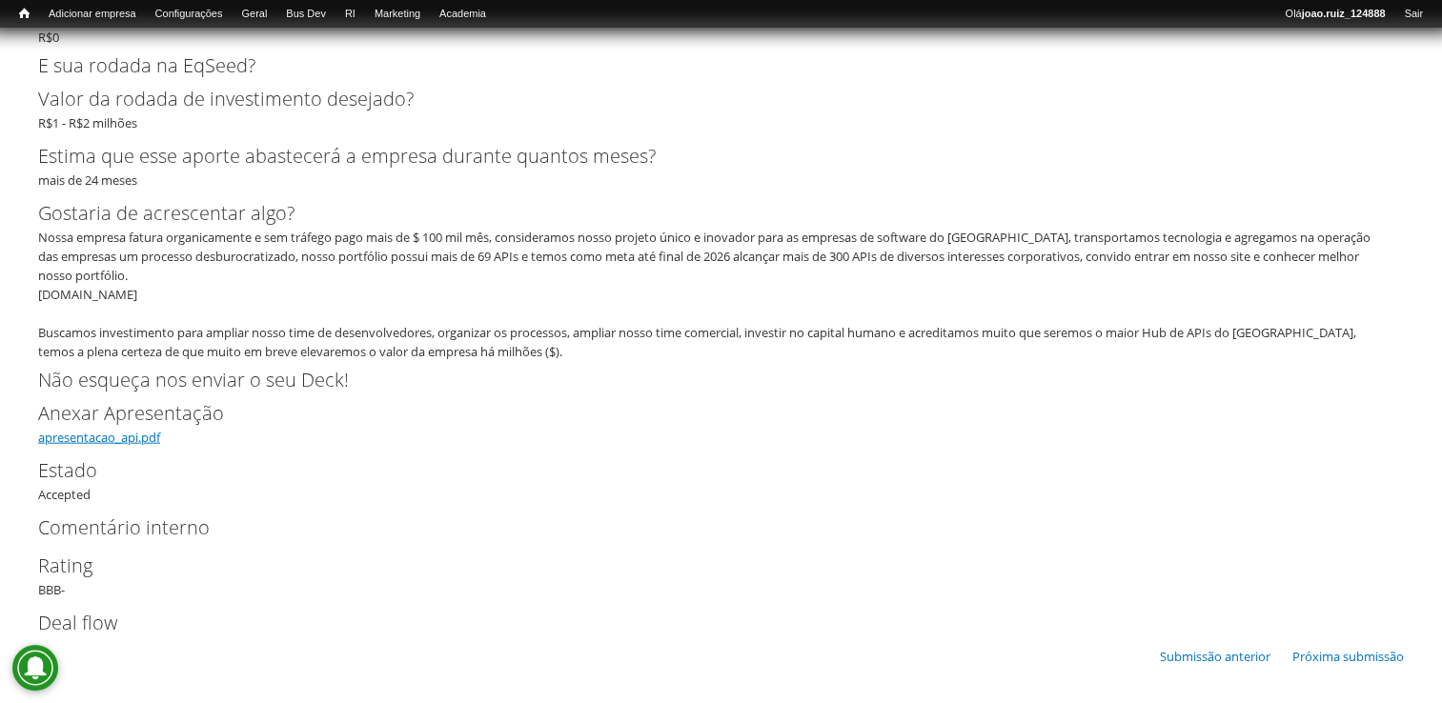
click at [125, 442] on link "apresentacao_api.pdf" at bounding box center [99, 437] width 122 height 17
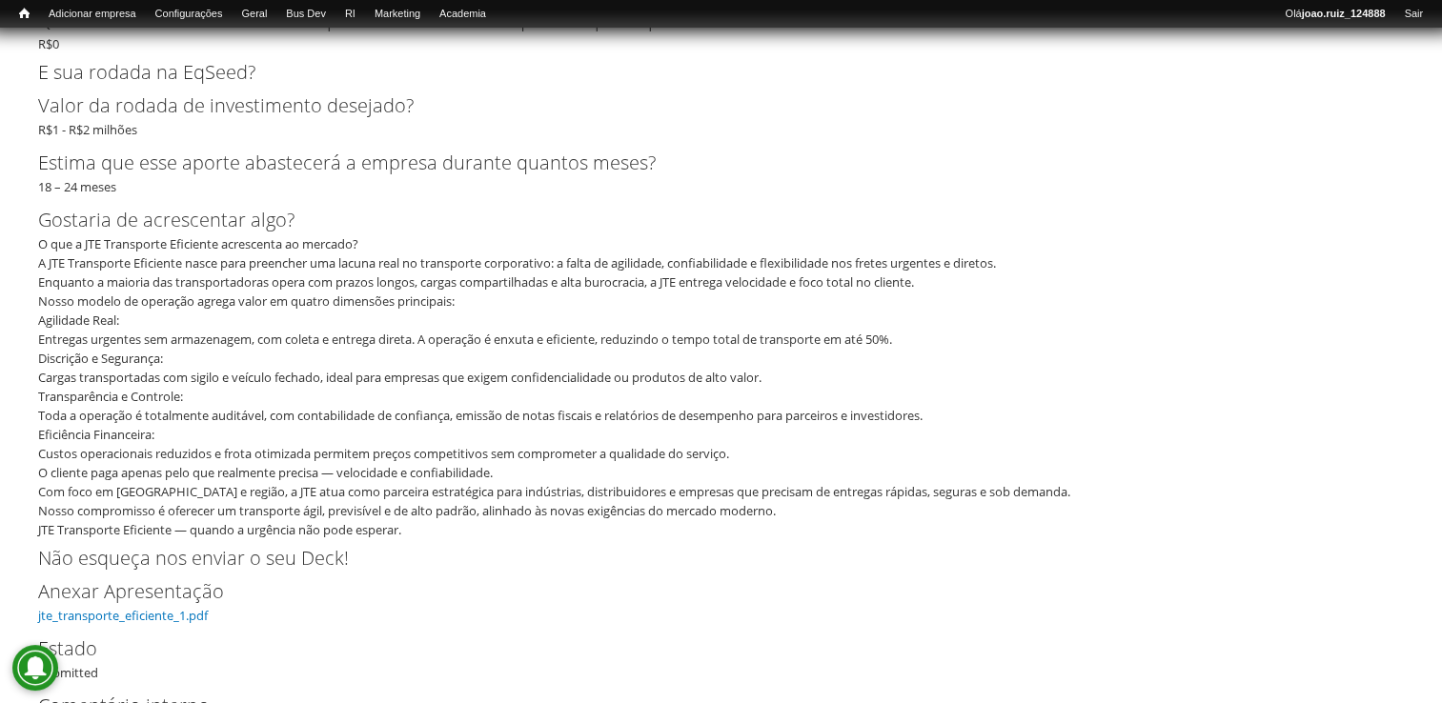
scroll to position [4224, 0]
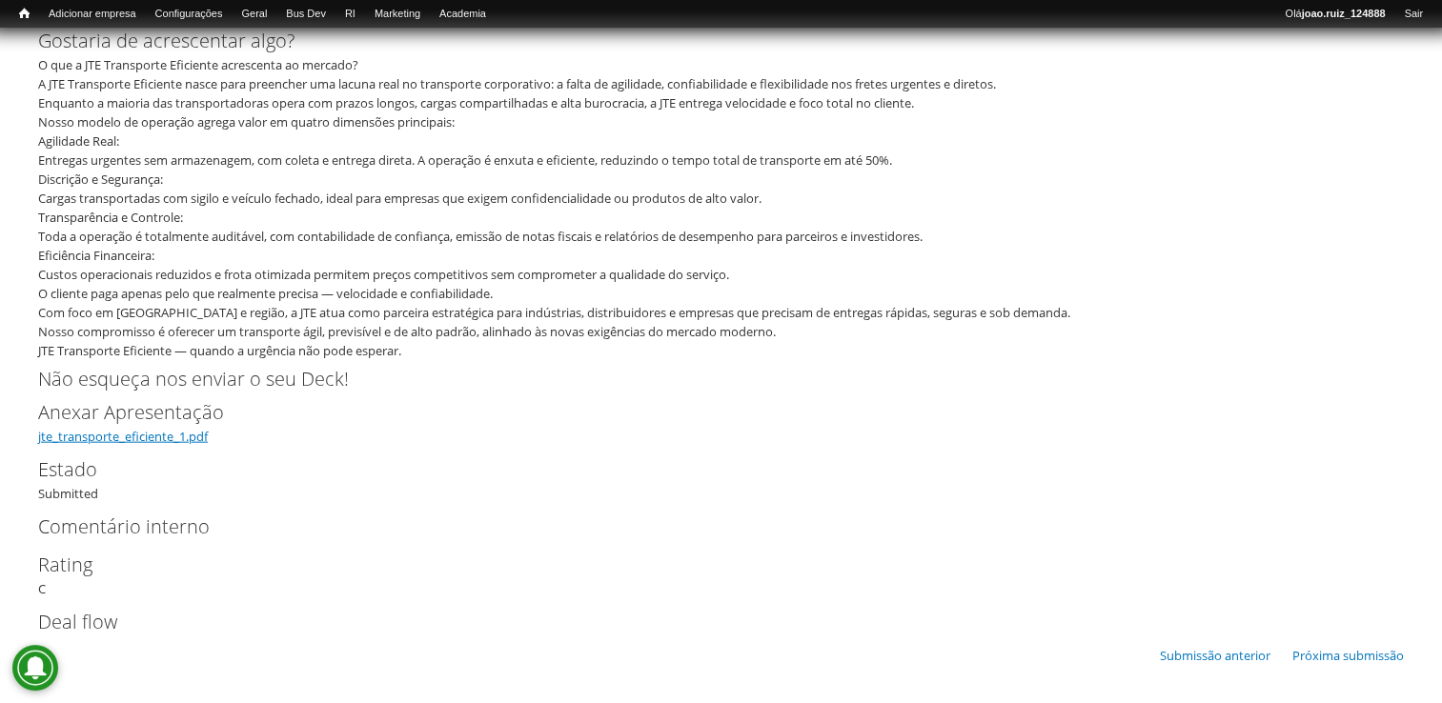
click at [103, 429] on link "jte_transporte_eficiente_1.pdf" at bounding box center [123, 436] width 170 height 17
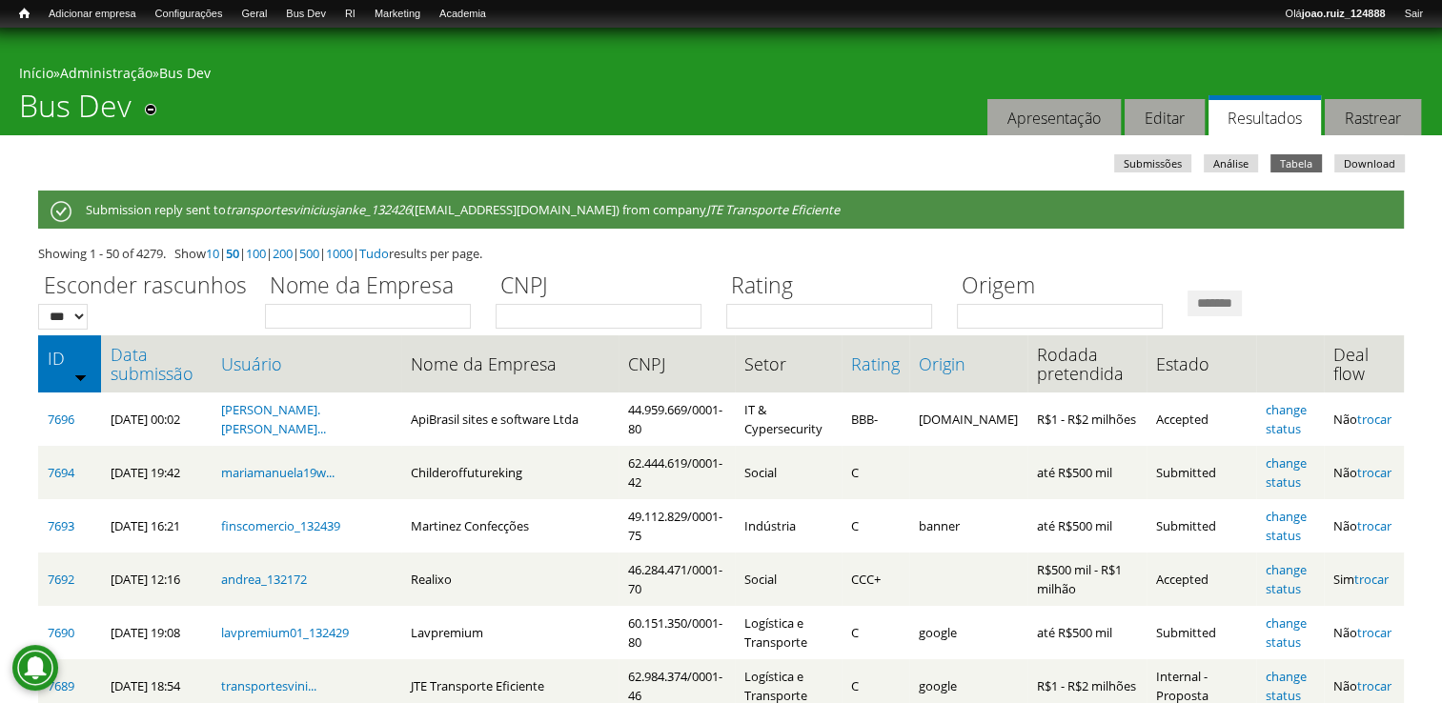
click at [102, 355] on th "Data submissão" at bounding box center [156, 363] width 111 height 57
click at [123, 350] on link "Data submissão" at bounding box center [156, 364] width 91 height 38
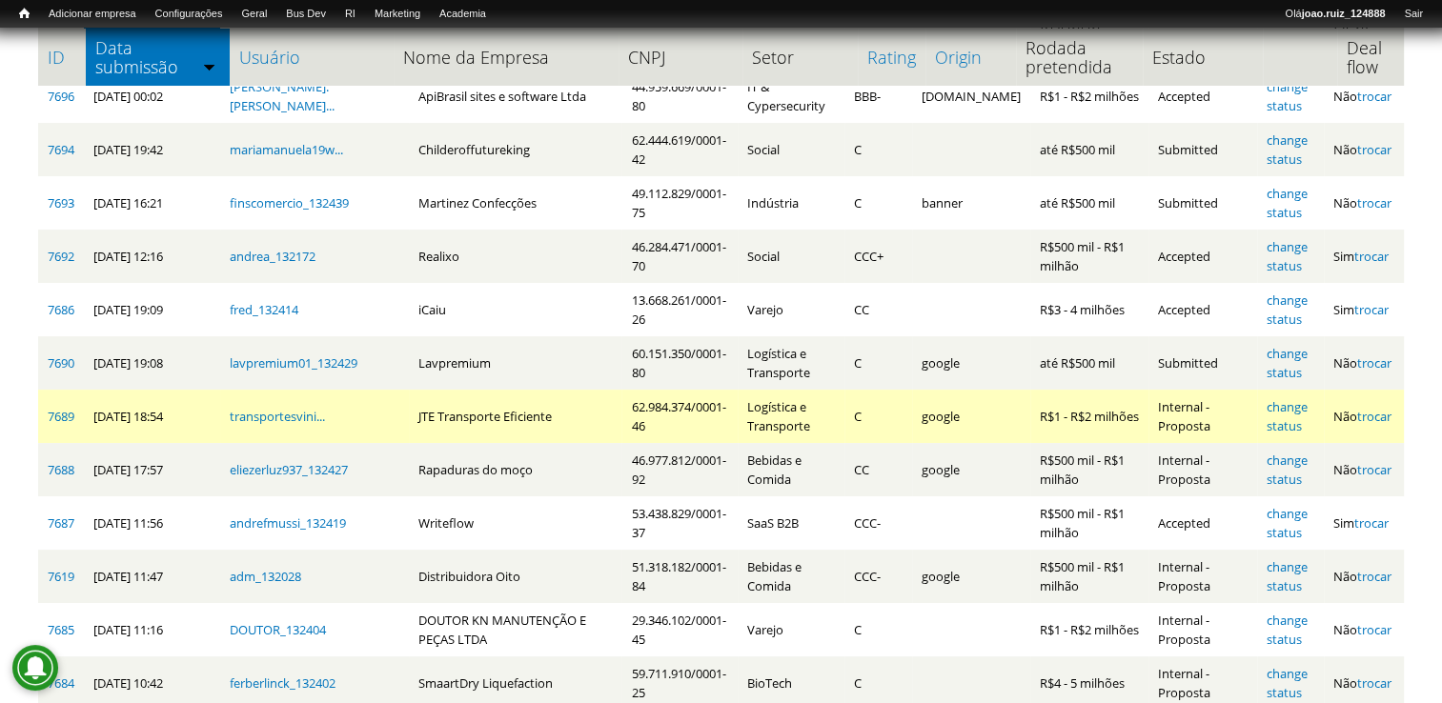
scroll to position [381, 0]
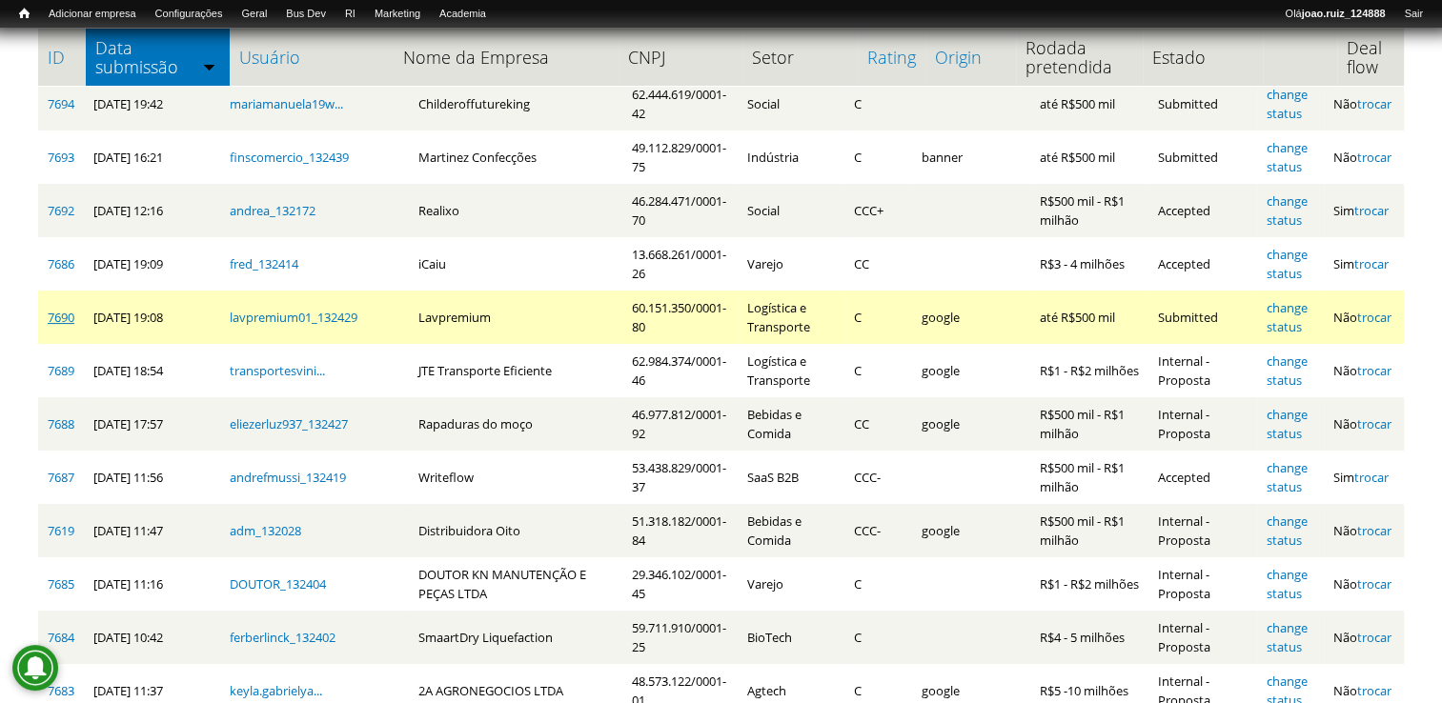
click at [57, 309] on link "7690" at bounding box center [61, 317] width 27 height 17
click at [1285, 304] on td "change status" at bounding box center [1291, 317] width 68 height 53
click at [1289, 299] on link "change status" at bounding box center [1287, 317] width 41 height 36
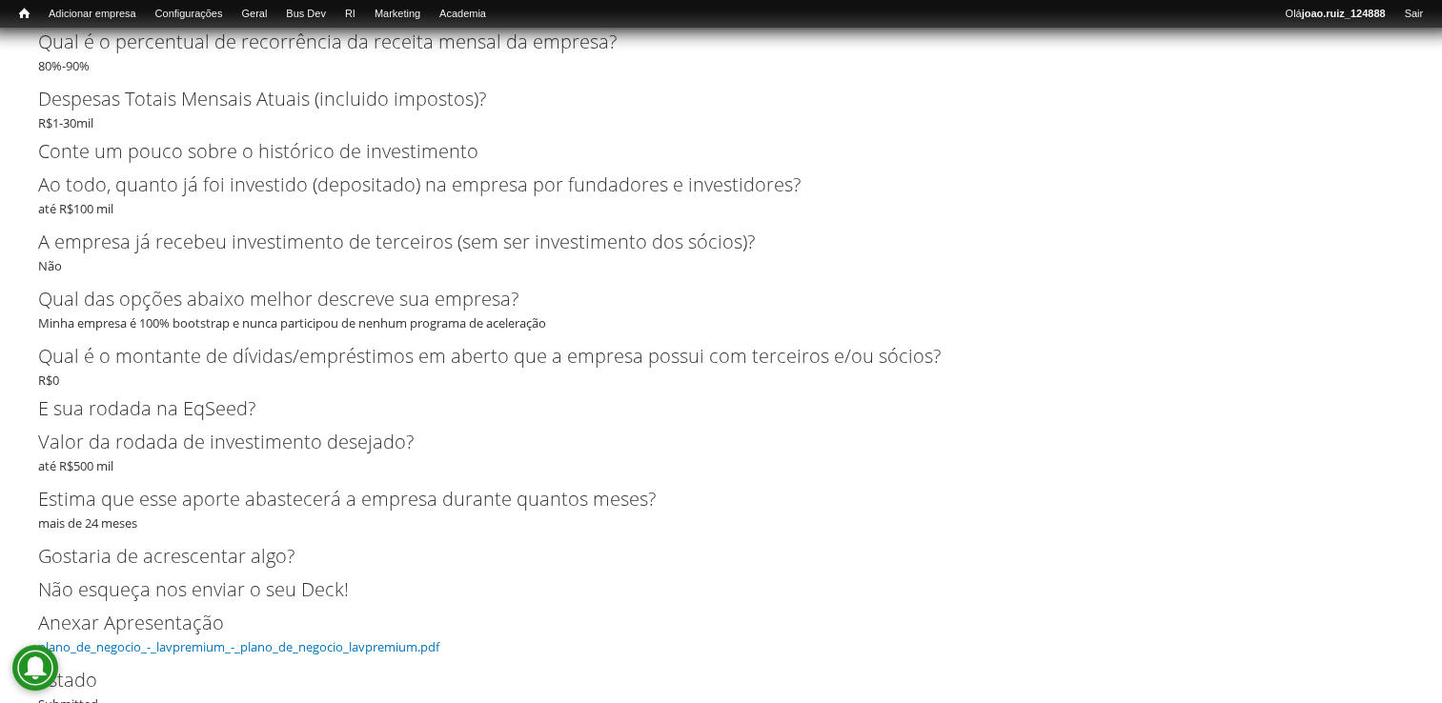
scroll to position [4167, 0]
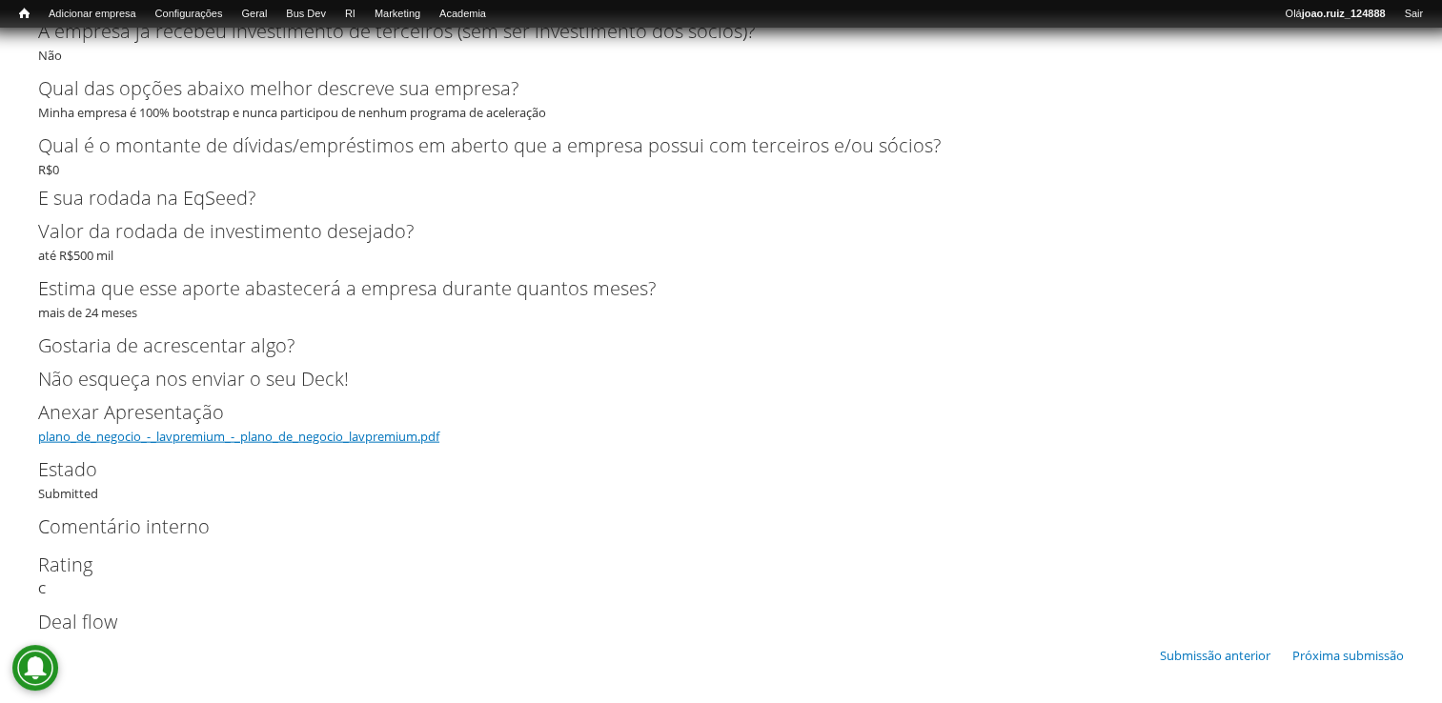
click at [302, 433] on link "plano_de_negocio_-_lavpremium_-_plano_de_negocio_lavpremium.pdf" at bounding box center [238, 436] width 401 height 17
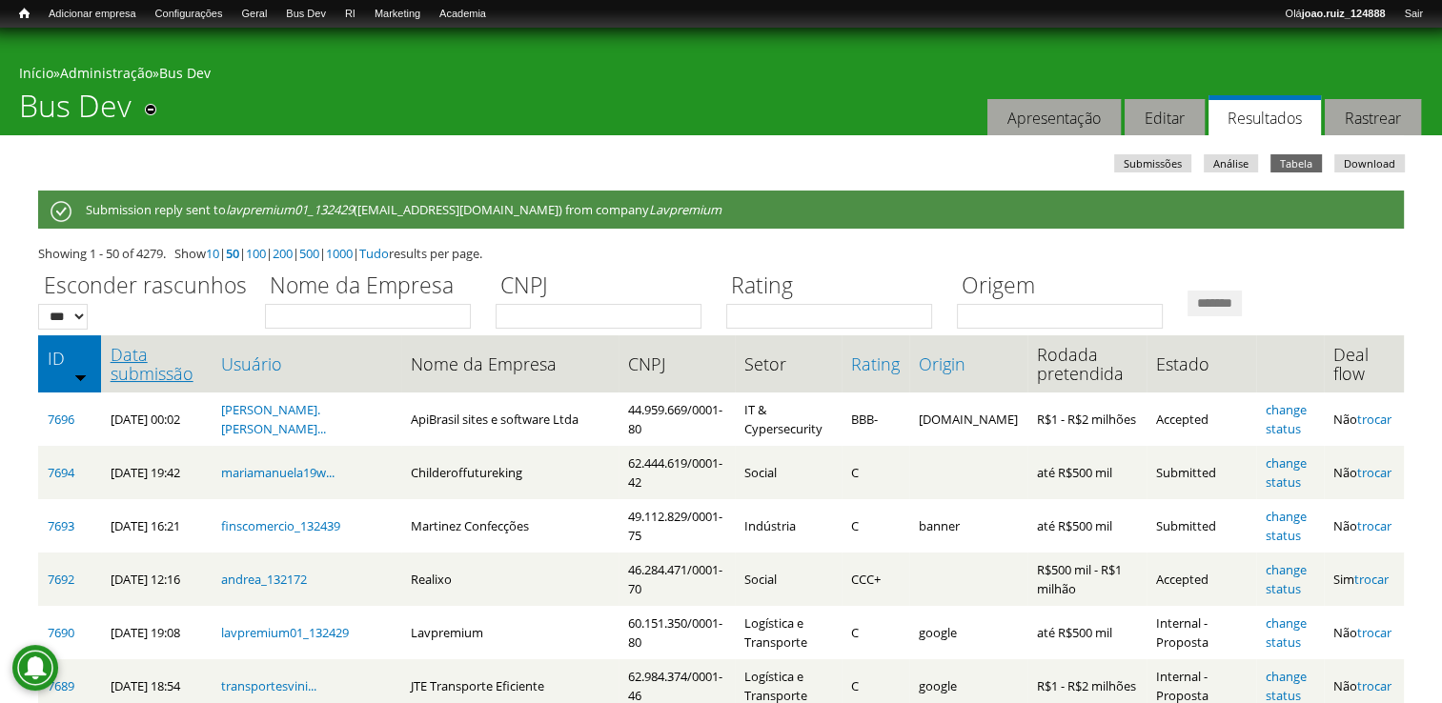
click at [159, 360] on link "Data submissão" at bounding box center [156, 364] width 91 height 38
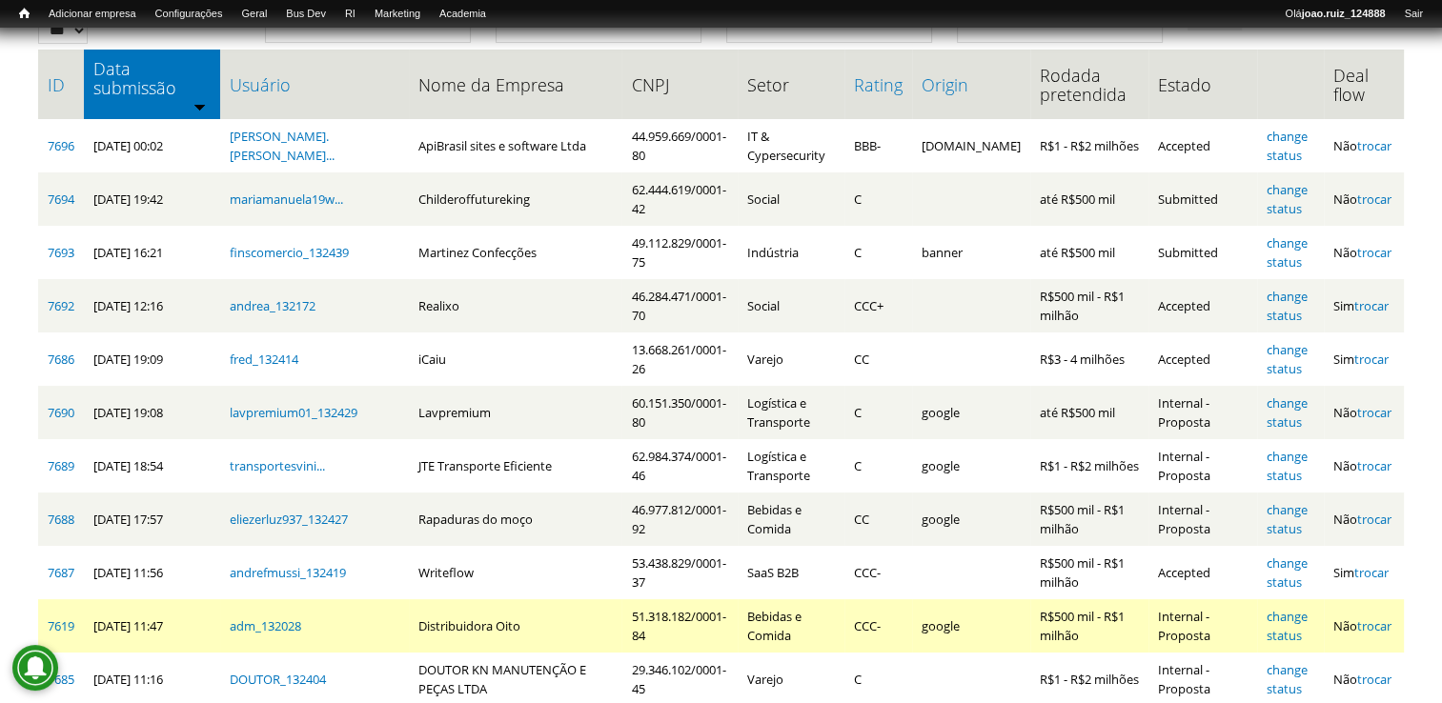
scroll to position [95, 0]
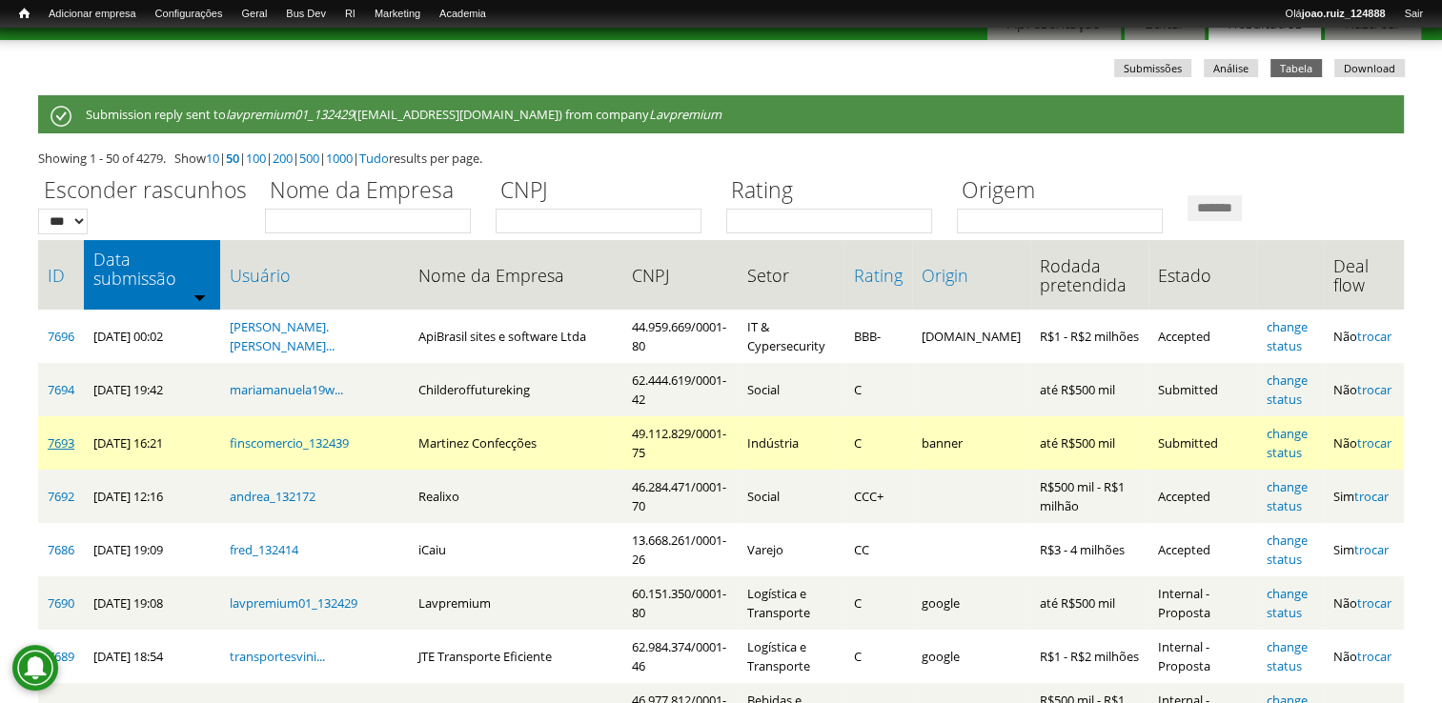
click at [61, 435] on link "7693" at bounding box center [61, 443] width 27 height 17
click at [1278, 425] on link "change status" at bounding box center [1287, 443] width 41 height 36
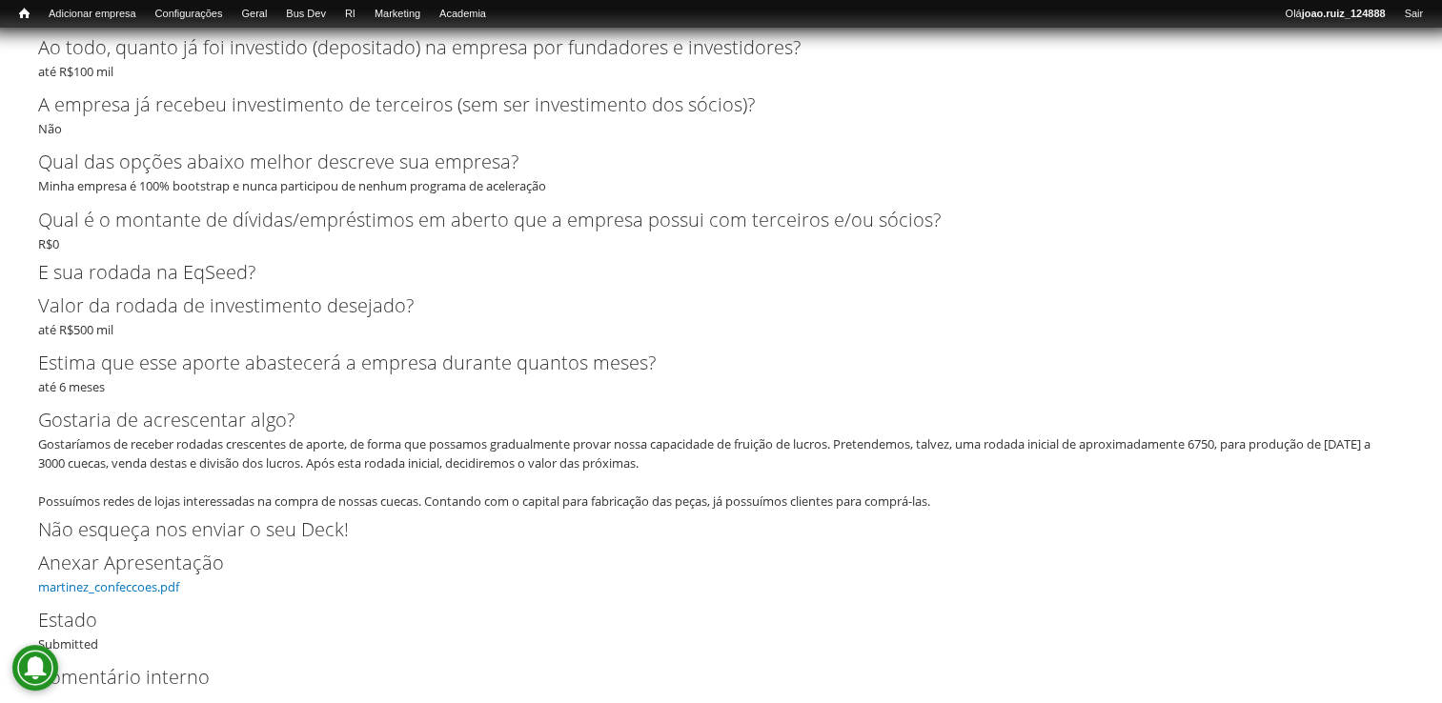
scroll to position [3538, 0]
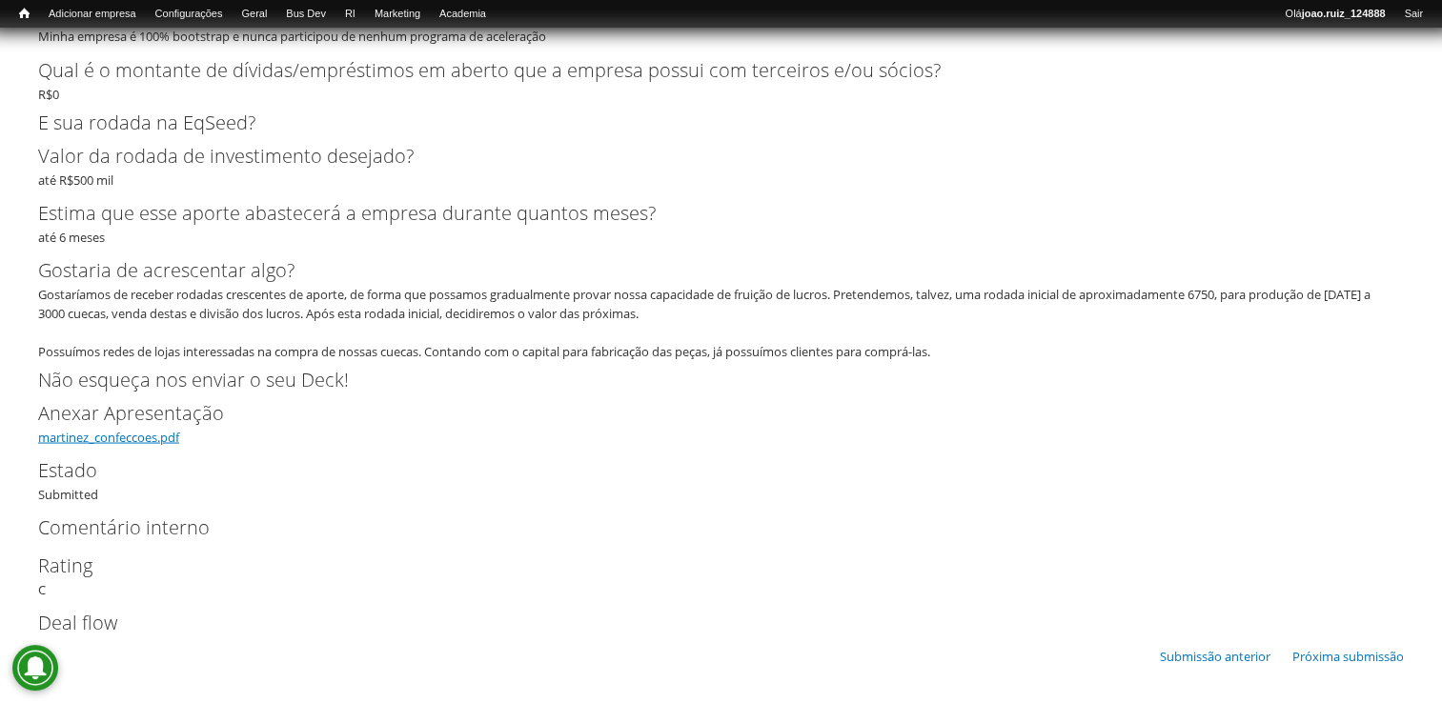
click at [124, 434] on link "martinez_confeccoes.pdf" at bounding box center [108, 436] width 141 height 17
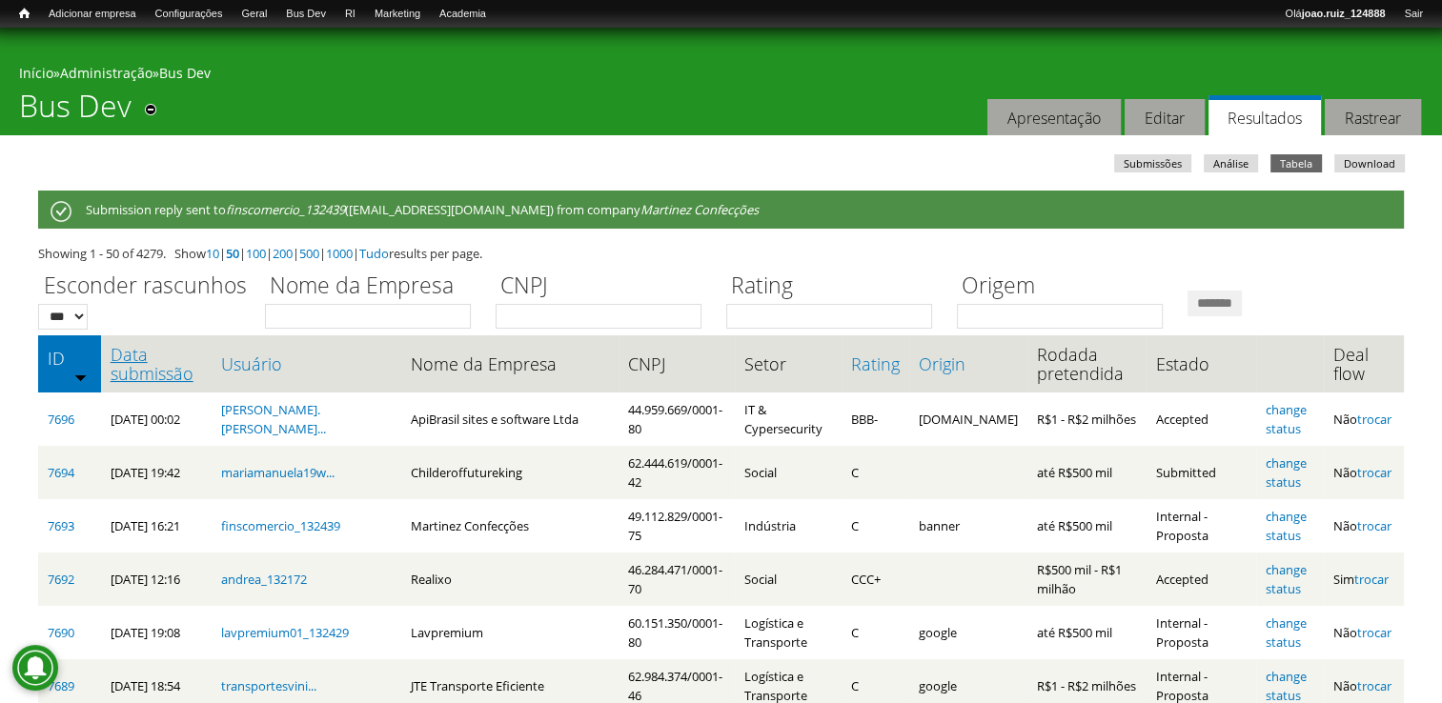
drag, startPoint x: 152, startPoint y: 357, endPoint x: 154, endPoint y: 368, distance: 10.9
click at [152, 358] on link "Data submissão" at bounding box center [156, 364] width 91 height 38
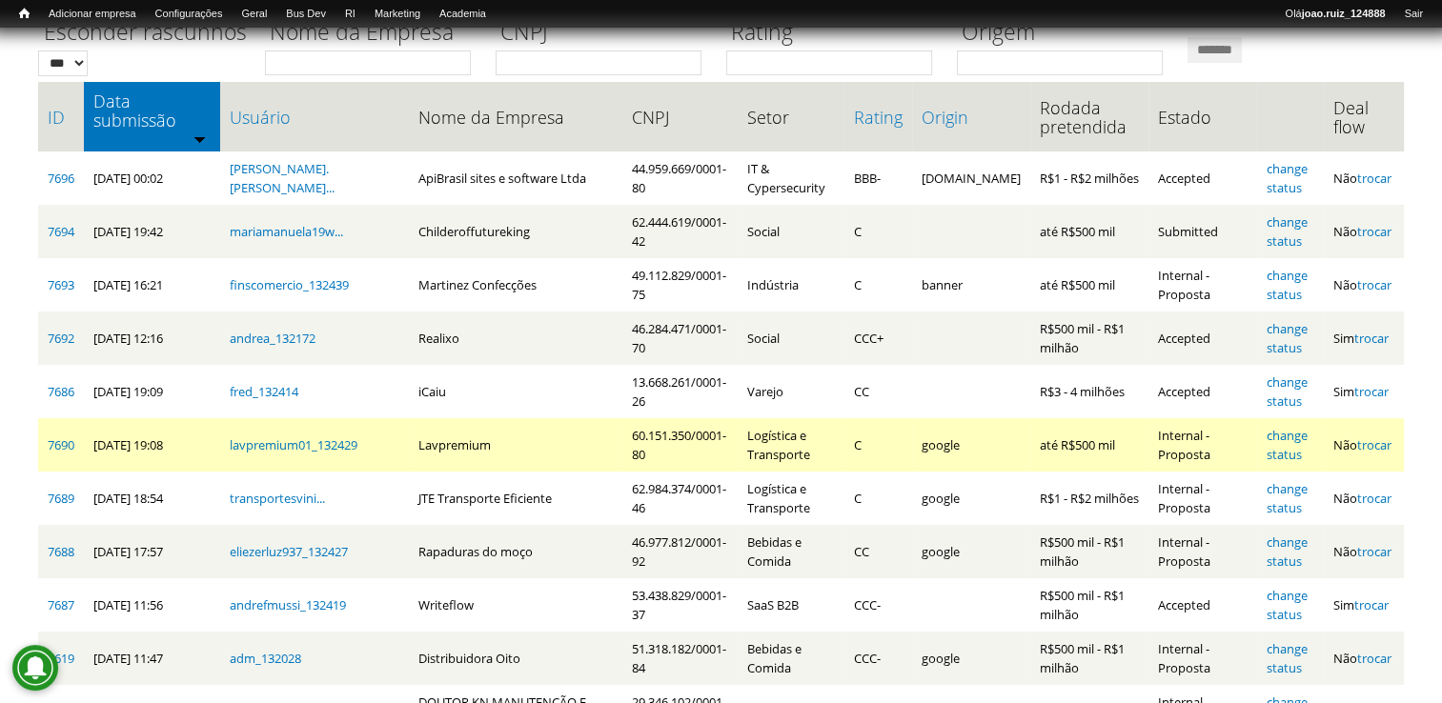
scroll to position [286, 0]
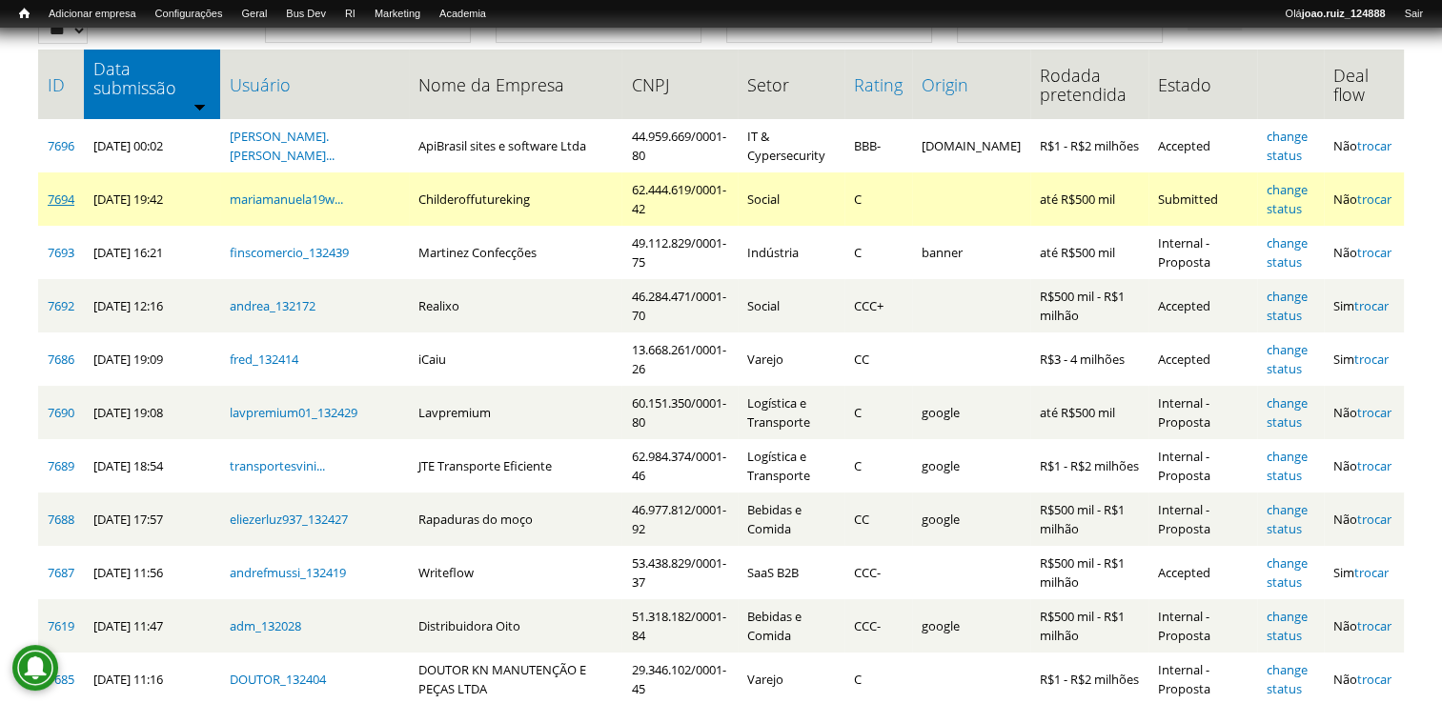
click at [71, 191] on link "7694" at bounding box center [61, 199] width 27 height 17
click at [1300, 181] on link "change status" at bounding box center [1287, 199] width 41 height 36
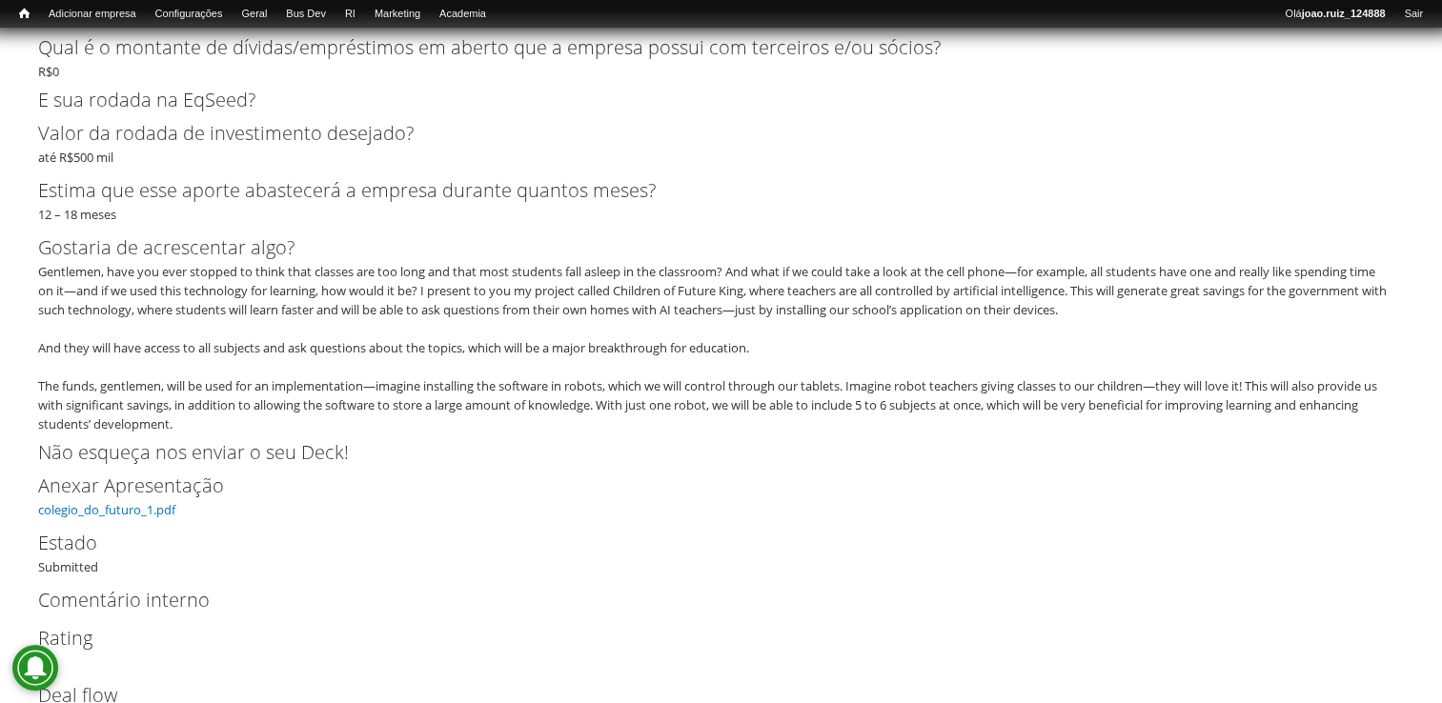
scroll to position [3995, 0]
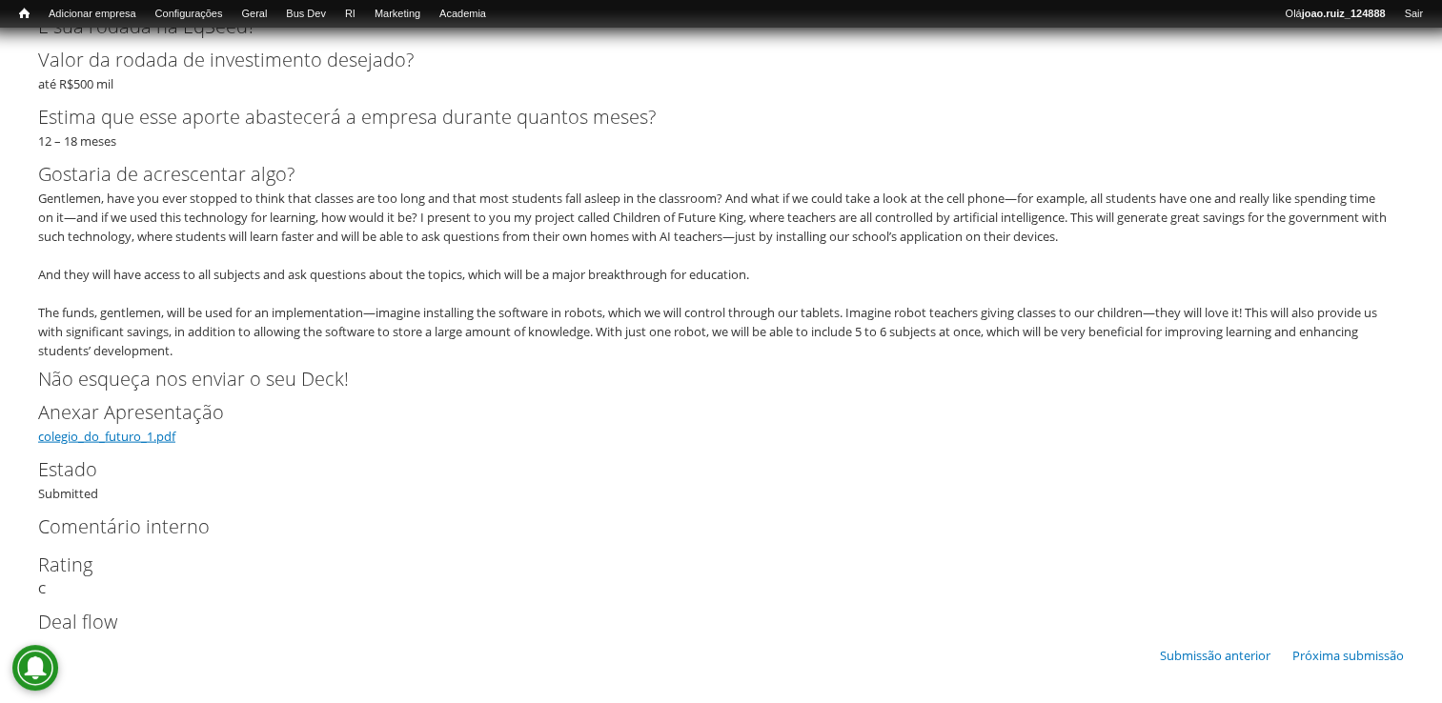
click at [130, 438] on link "colegio_do_futuro_1.pdf" at bounding box center [106, 436] width 137 height 17
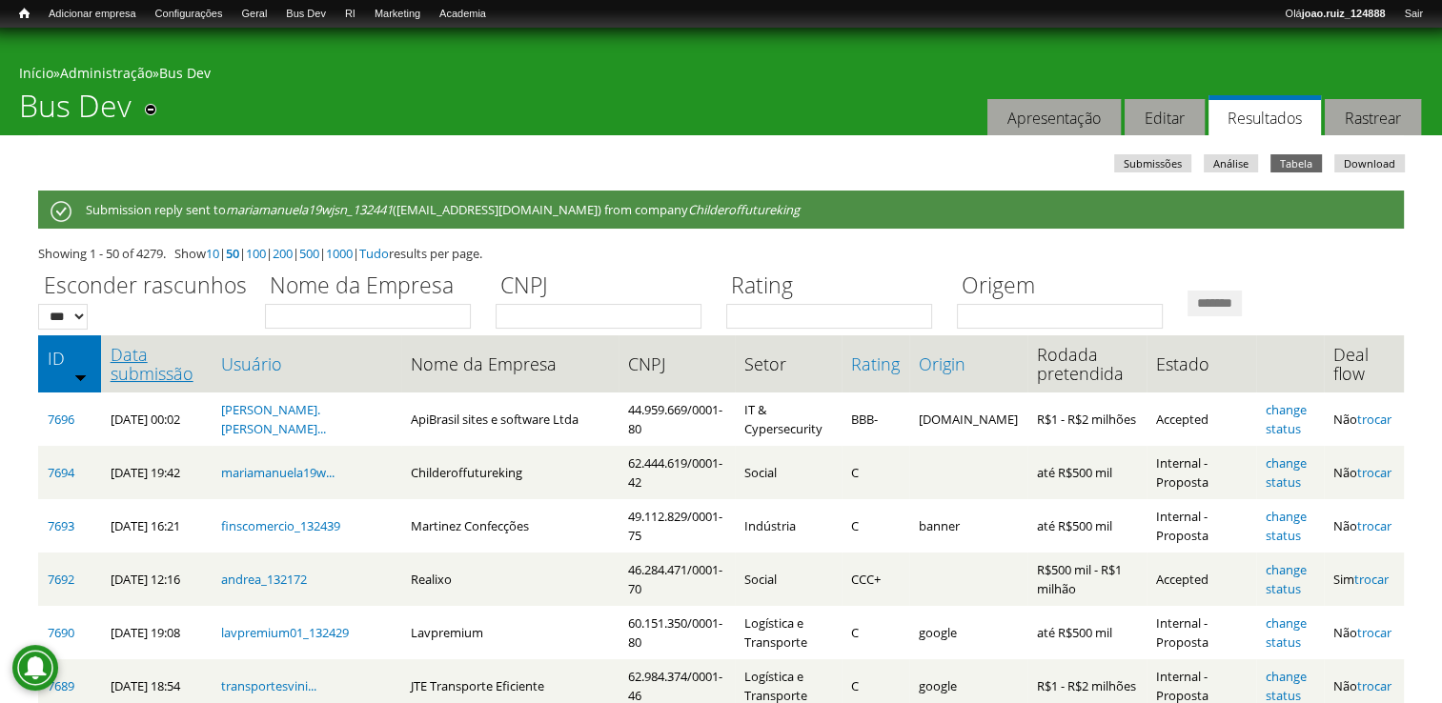
click at [174, 371] on link "Data submissão" at bounding box center [156, 364] width 91 height 38
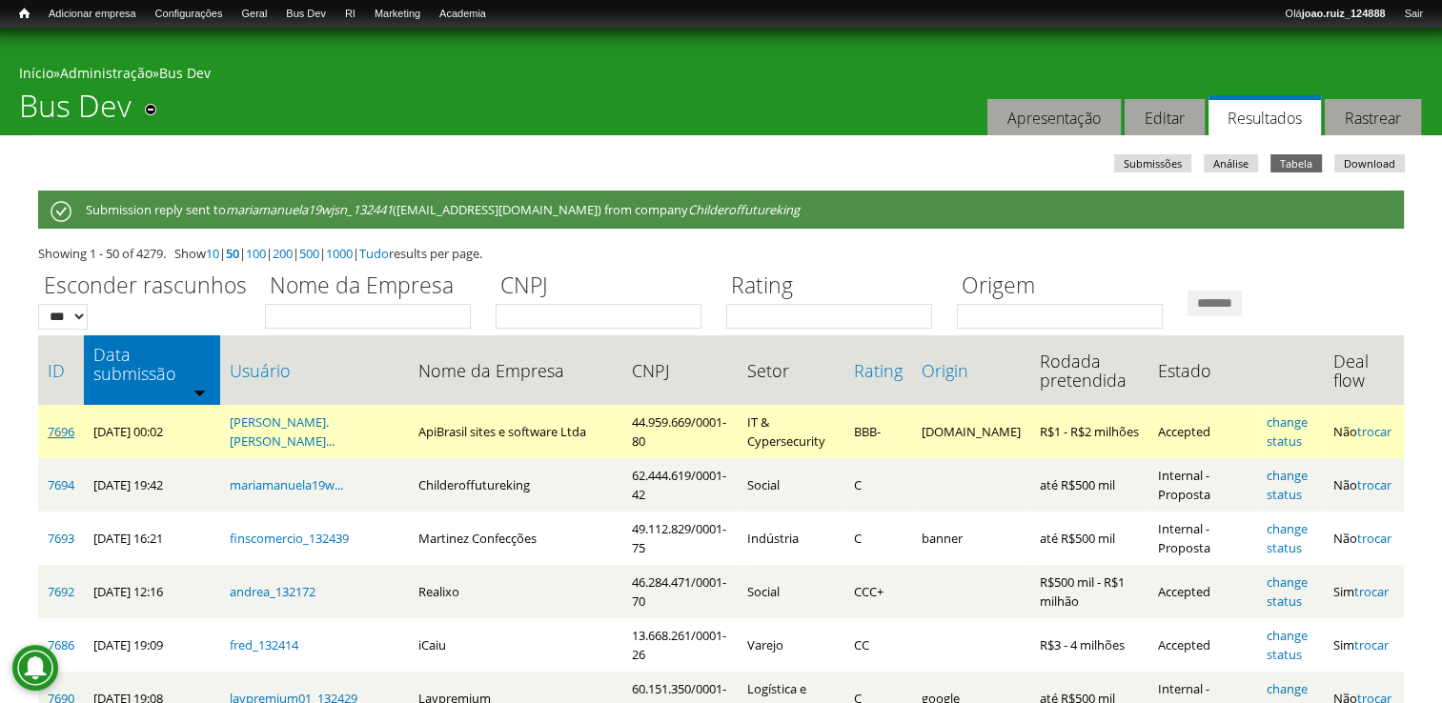
click at [53, 423] on link "7696" at bounding box center [61, 431] width 27 height 17
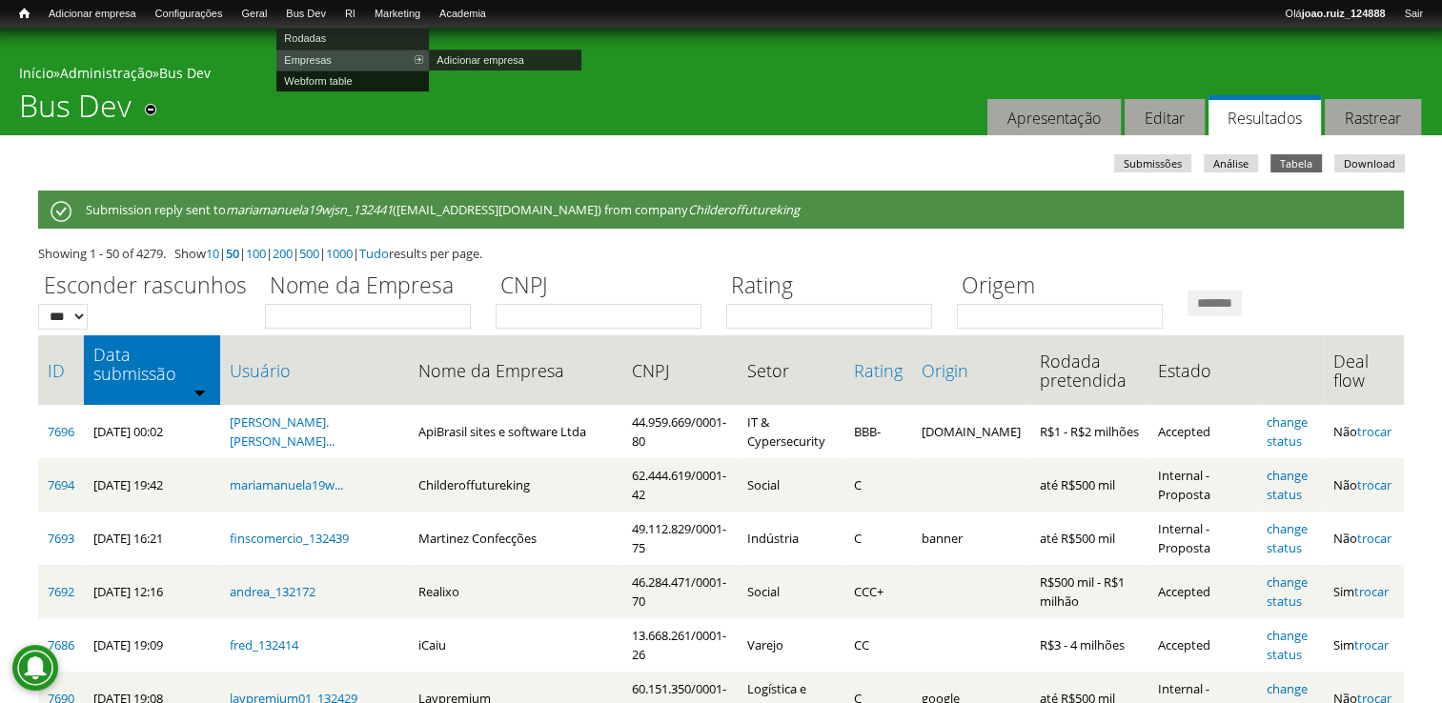
click at [324, 77] on link "Webform table" at bounding box center [352, 81] width 152 height 21
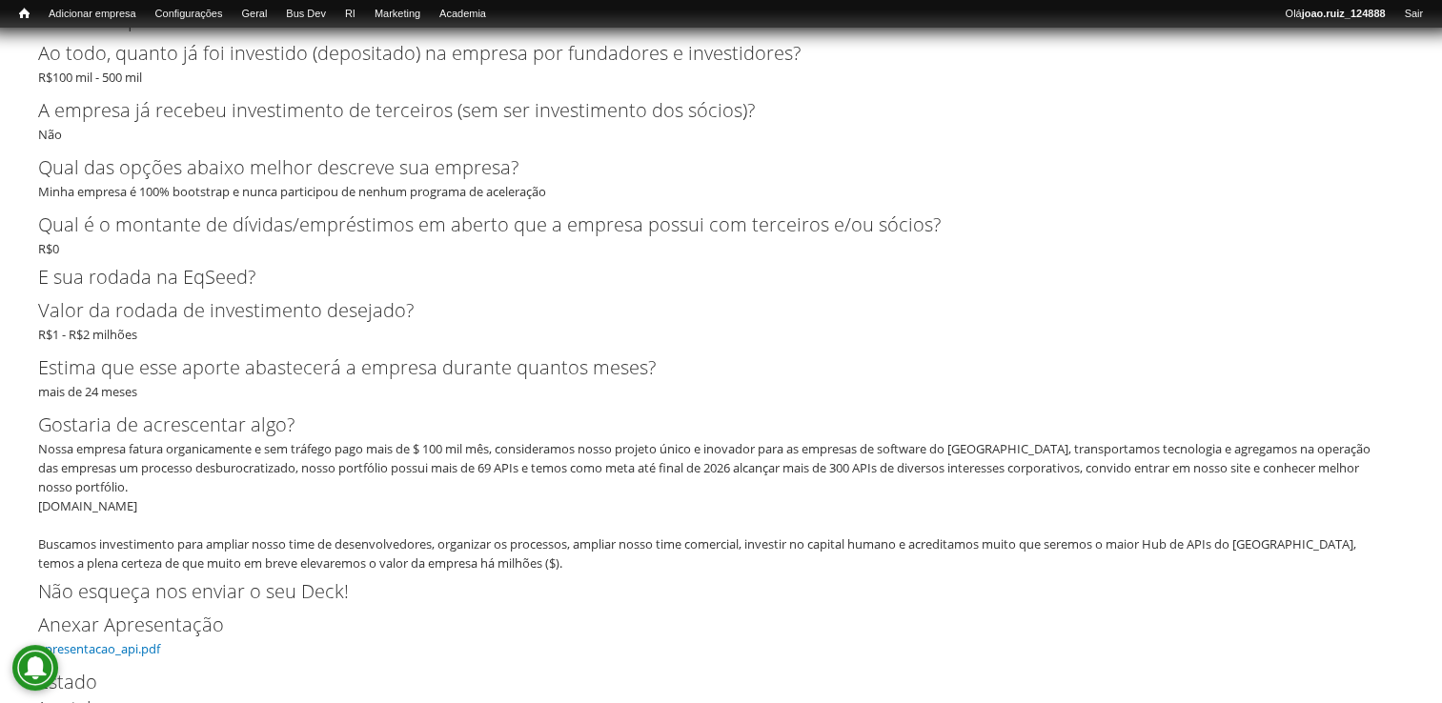
scroll to position [4194, 0]
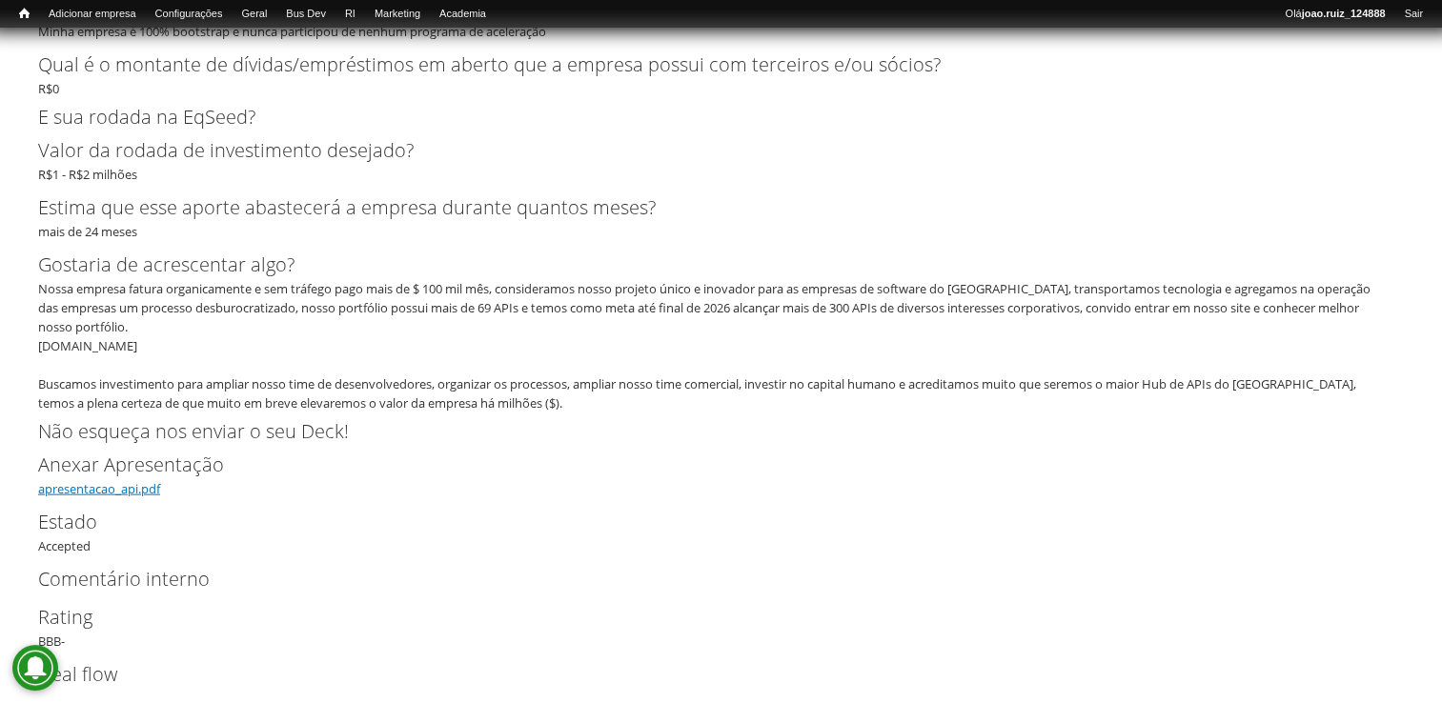
click at [119, 480] on link "apresentacao_api.pdf" at bounding box center [99, 488] width 122 height 17
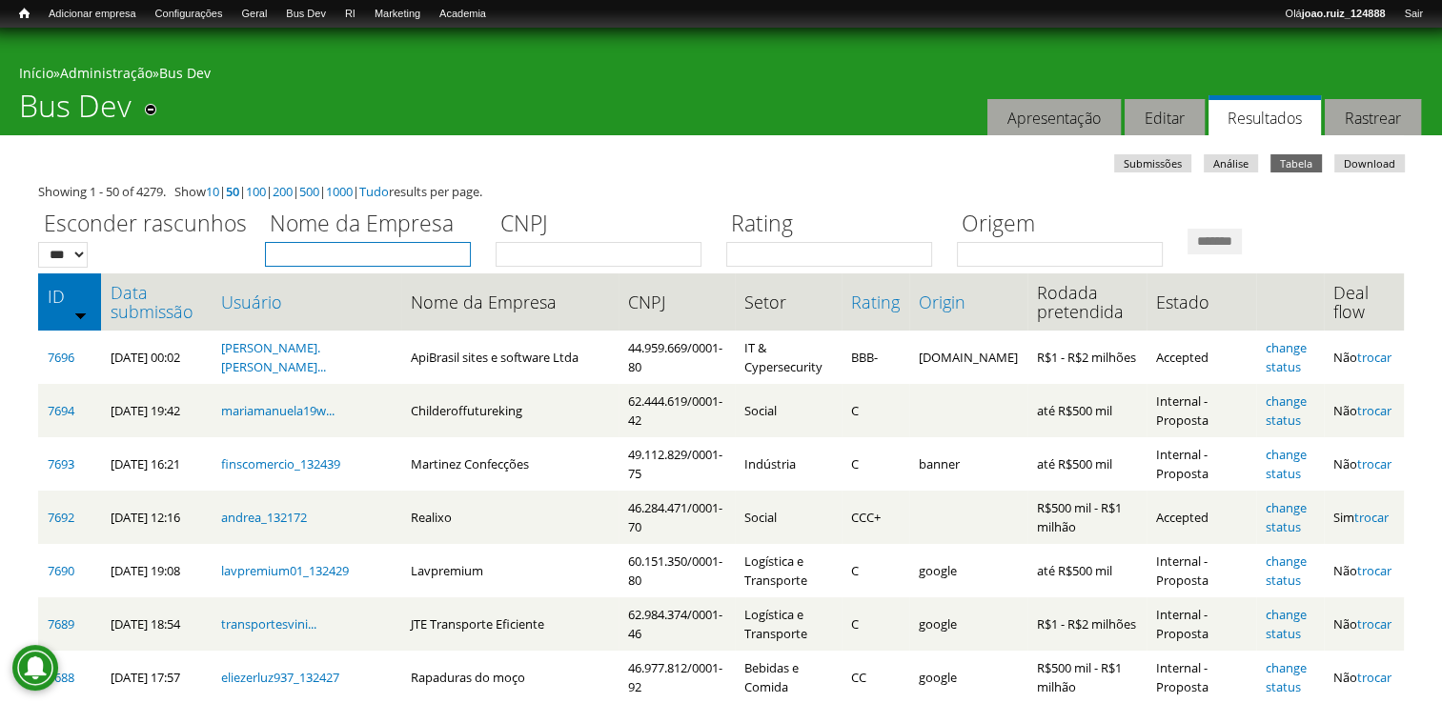
click at [358, 254] on input "Nome da Empresa" at bounding box center [368, 254] width 206 height 25
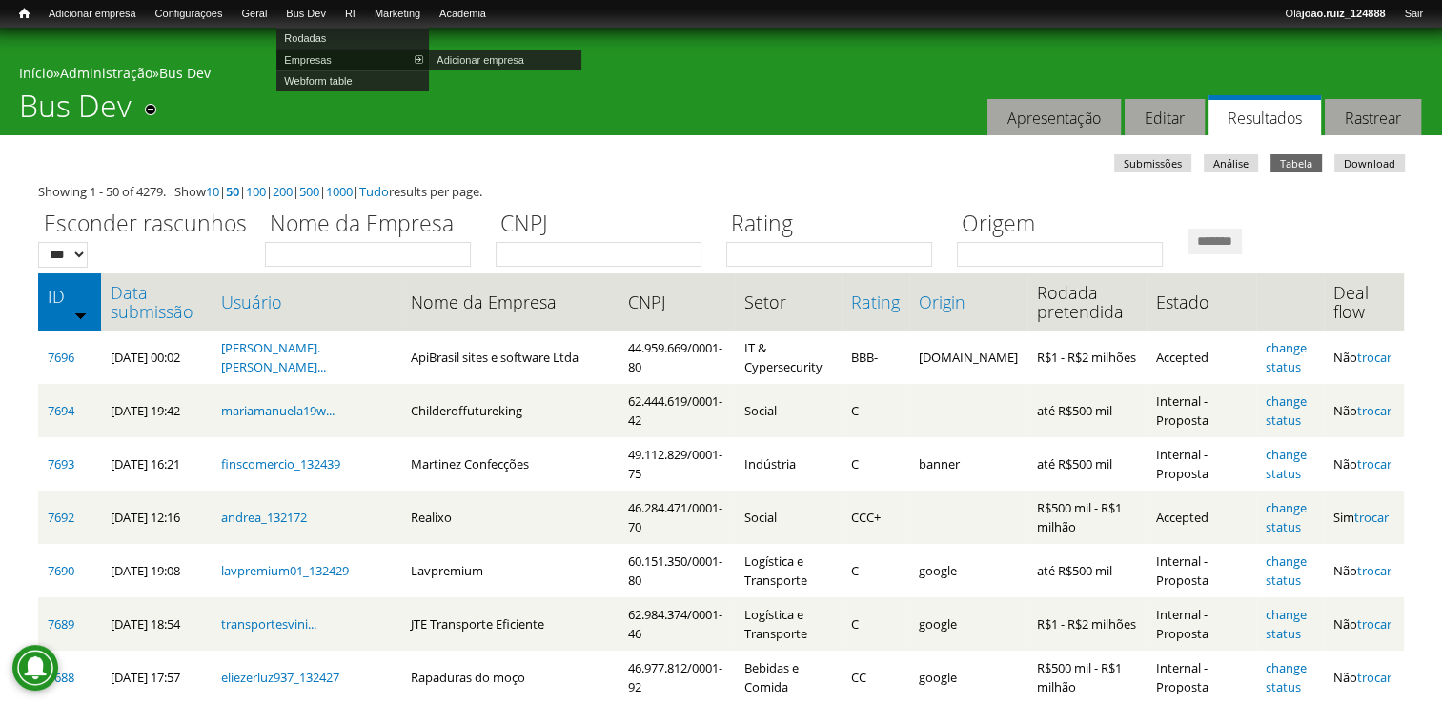
click at [332, 60] on link "Empresas" at bounding box center [352, 60] width 152 height 21
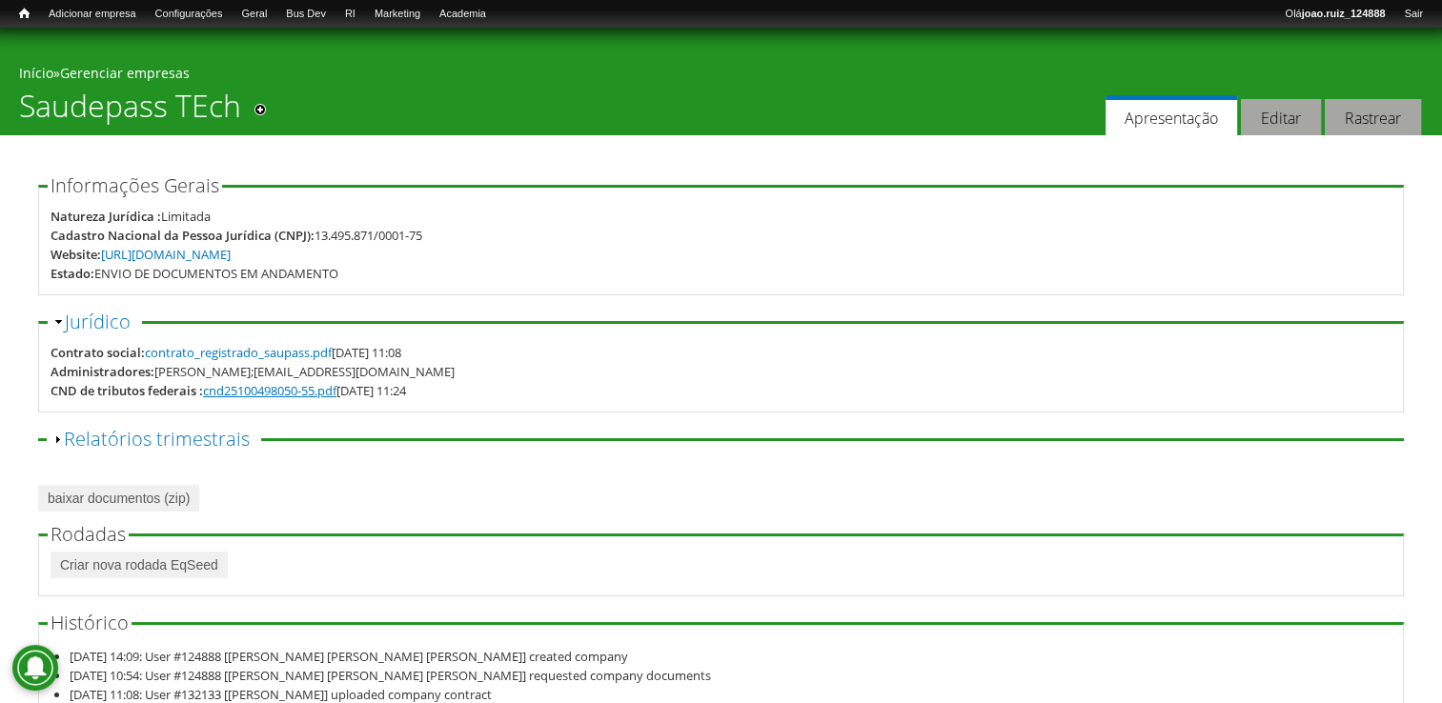
click at [283, 389] on link "cnd25100498050-55.pdf" at bounding box center [269, 390] width 133 height 17
click at [263, 353] on link "contrato_registrado_saupass.pdf" at bounding box center [238, 352] width 187 height 17
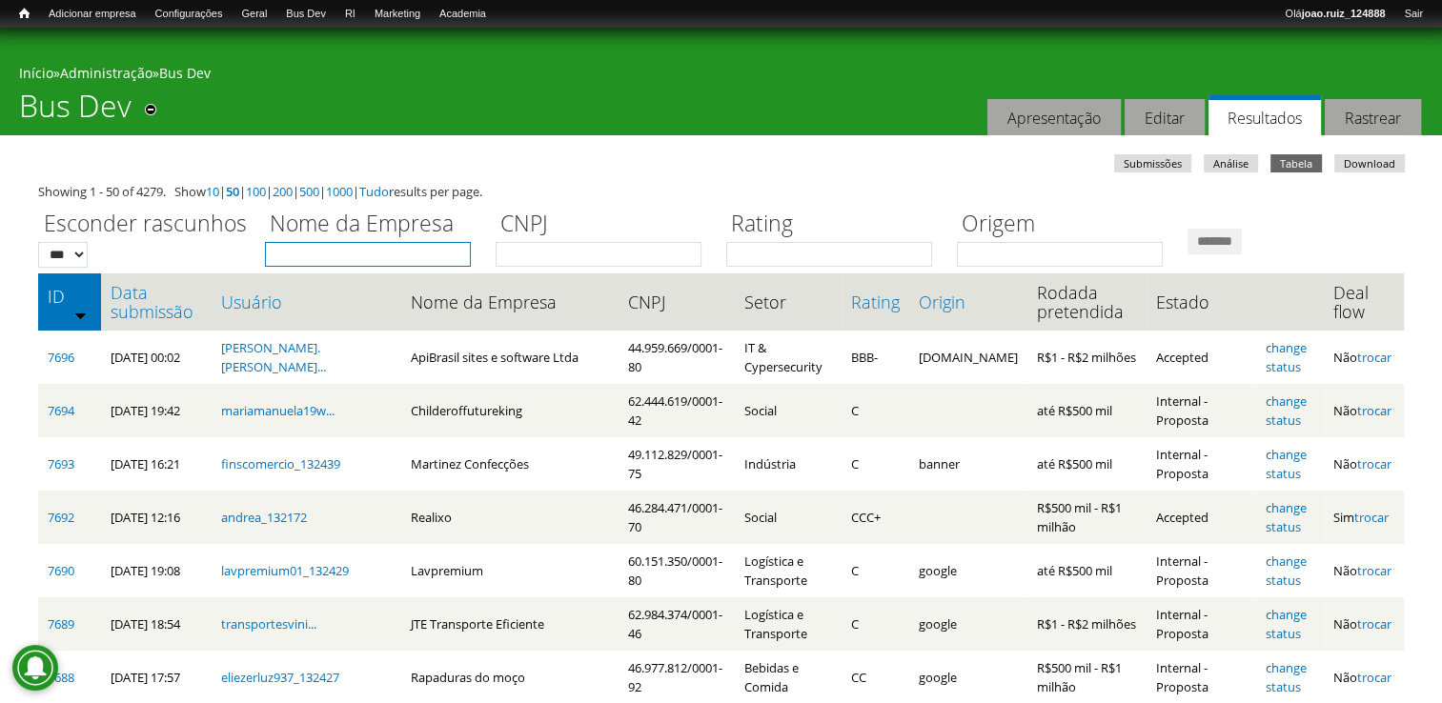
drag, startPoint x: 0, startPoint y: 0, endPoint x: 320, endPoint y: 256, distance: 410.2
click at [316, 257] on input "Nome da Empresa" at bounding box center [368, 254] width 206 height 25
type input "****"
click at [1188, 229] on input "*******" at bounding box center [1215, 242] width 54 height 26
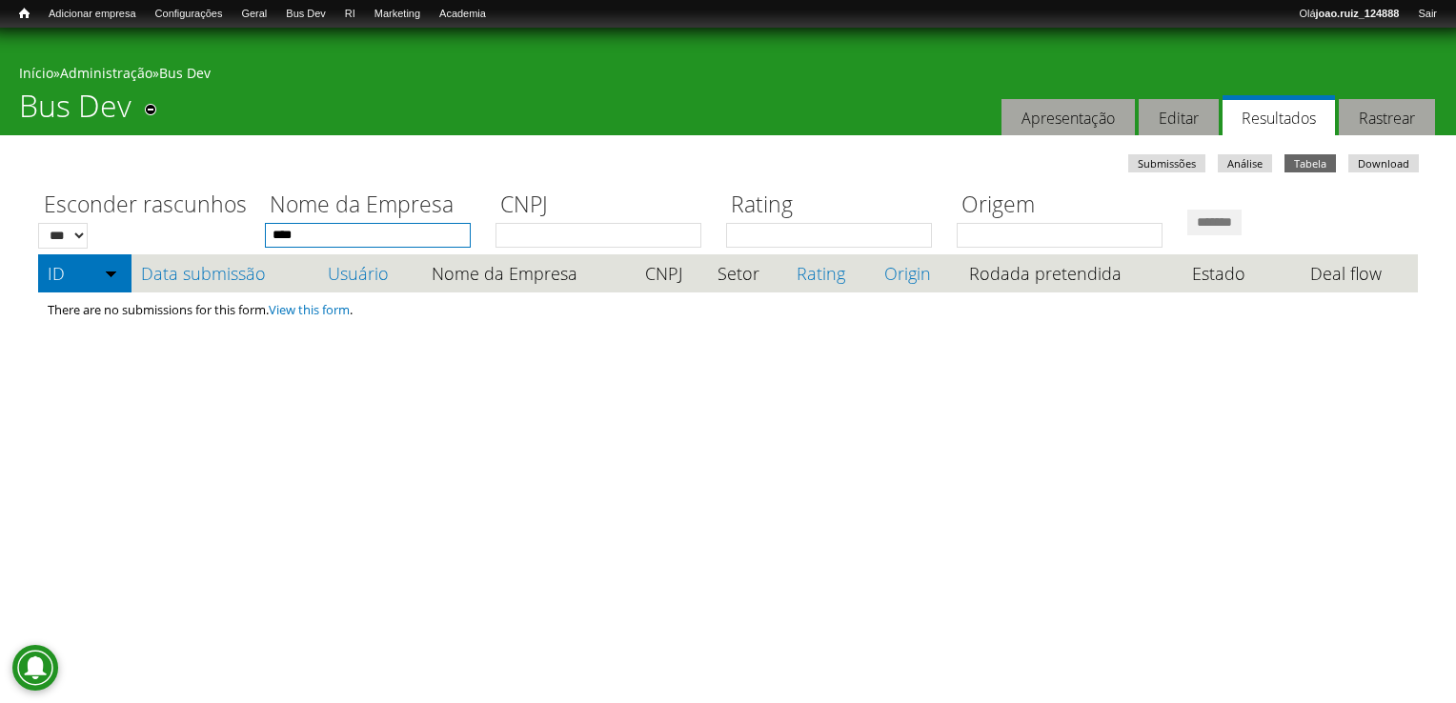
drag, startPoint x: 362, startPoint y: 233, endPoint x: 276, endPoint y: 241, distance: 86.2
click at [276, 241] on input "****" at bounding box center [368, 235] width 206 height 25
type input "*"
type input "*******"
click at [1188, 210] on input "*******" at bounding box center [1215, 223] width 54 height 26
